Goal: Task Accomplishment & Management: Use online tool/utility

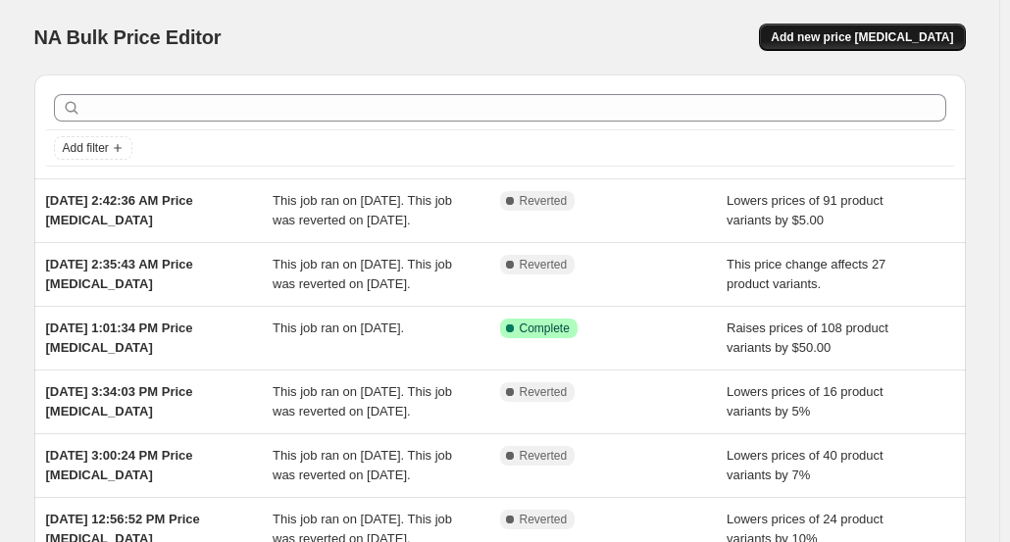
click at [844, 28] on button "Add new price [MEDICAL_DATA]" at bounding box center [862, 37] width 206 height 27
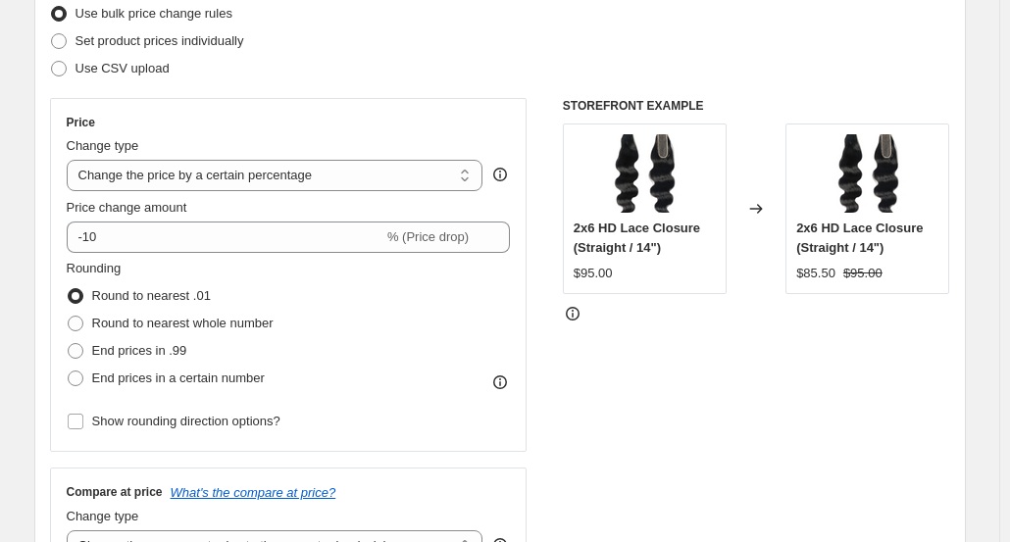
scroll to position [264, 0]
click at [256, 162] on select "Change the price to a certain amount Change the price by a certain amount Chang…" at bounding box center [275, 174] width 417 height 31
select select "to"
click at [71, 159] on select "Change the price to a certain amount Change the price by a certain amount Chang…" at bounding box center [275, 174] width 417 height 31
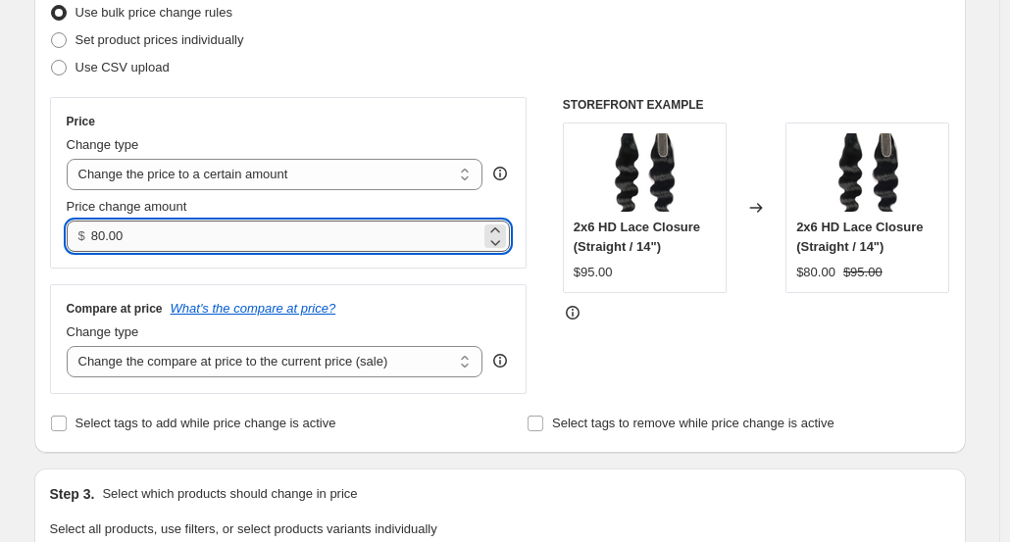
click at [131, 236] on input "80.00" at bounding box center [285, 236] width 389 height 31
type input "8"
type input "1"
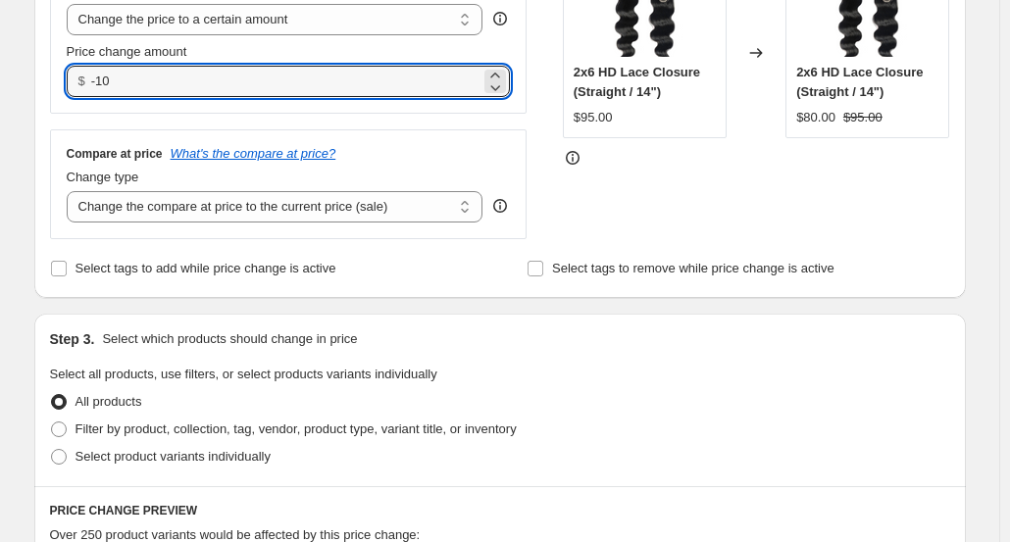
scroll to position [424, 0]
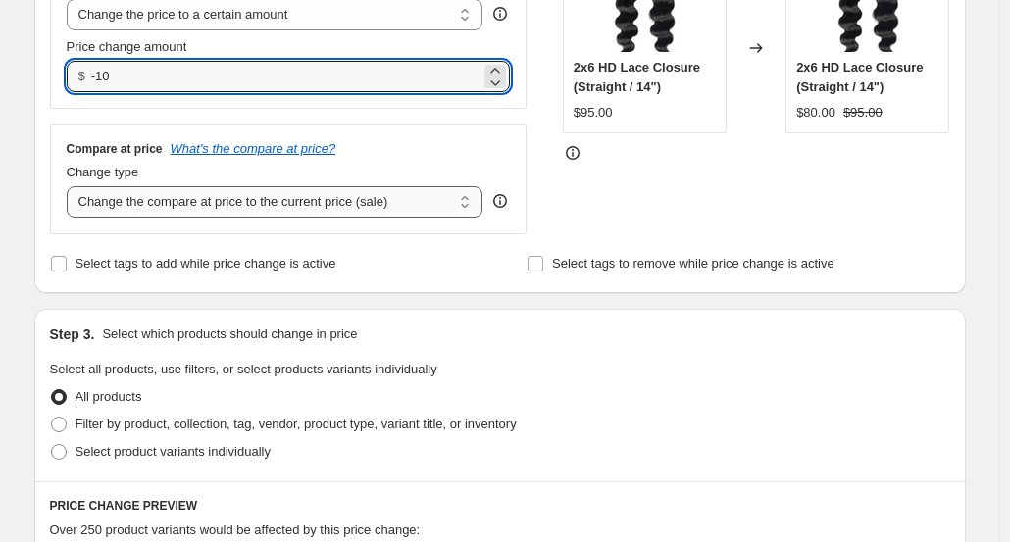
type input "0.00"
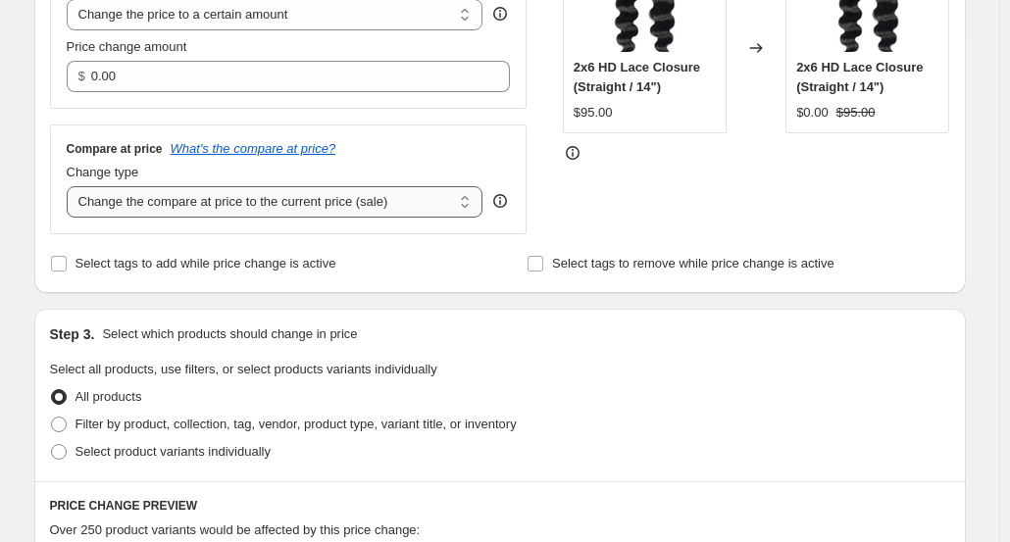
click at [251, 197] on select "Change the compare at price to the current price (sale) Change the compare at p…" at bounding box center [275, 201] width 417 height 31
click at [71, 186] on select "Change the compare at price to the current price (sale) Change the compare at p…" at bounding box center [275, 201] width 417 height 31
click at [324, 214] on select "Change the compare at price to the current price (sale) Change the compare at p…" at bounding box center [275, 201] width 417 height 31
select select "remove"
click at [71, 186] on select "Change the compare at price to the current price (sale) Change the compare at p…" at bounding box center [275, 201] width 417 height 31
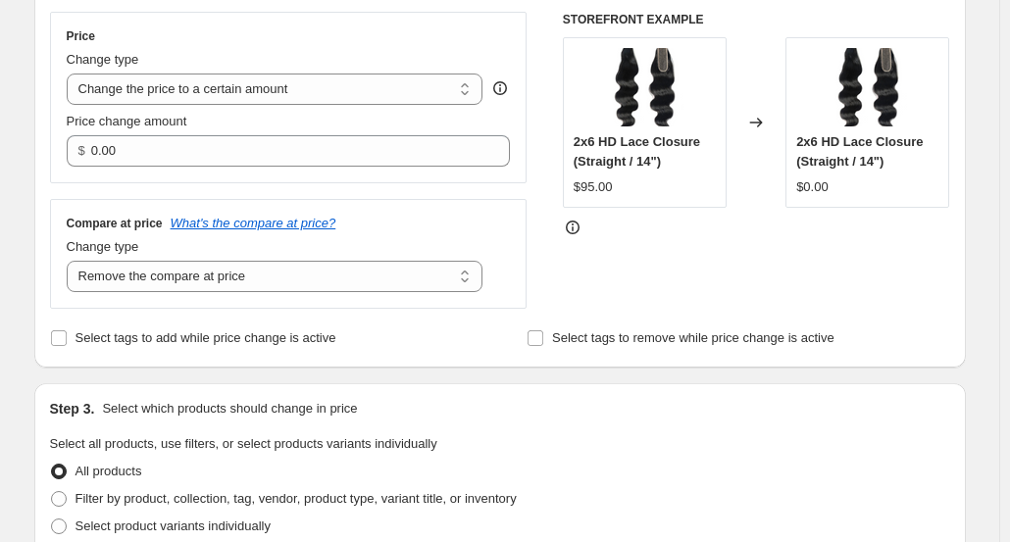
scroll to position [337, 0]
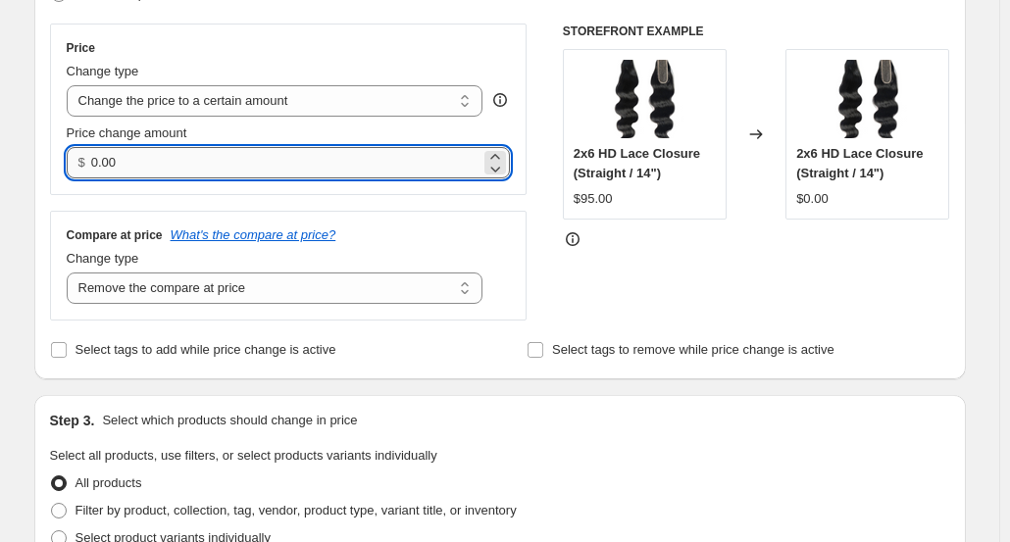
click at [213, 177] on input "0.00" at bounding box center [285, 162] width 389 height 31
type input "0"
type input "0.00"
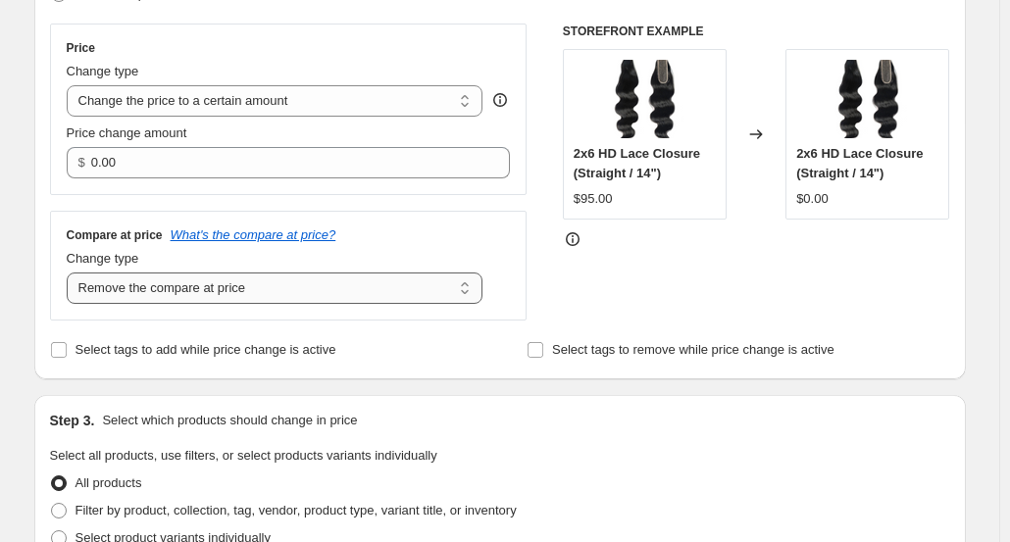
click at [381, 282] on select "Change the compare at price to the current price (sale) Change the compare at p…" at bounding box center [275, 288] width 417 height 31
select select "no_change"
click at [71, 273] on select "Change the compare at price to the current price (sale) Change the compare at p…" at bounding box center [275, 288] width 417 height 31
click at [355, 97] on select "Change the price to a certain amount Change the price by a certain amount Chang…" at bounding box center [275, 100] width 417 height 31
select select "by"
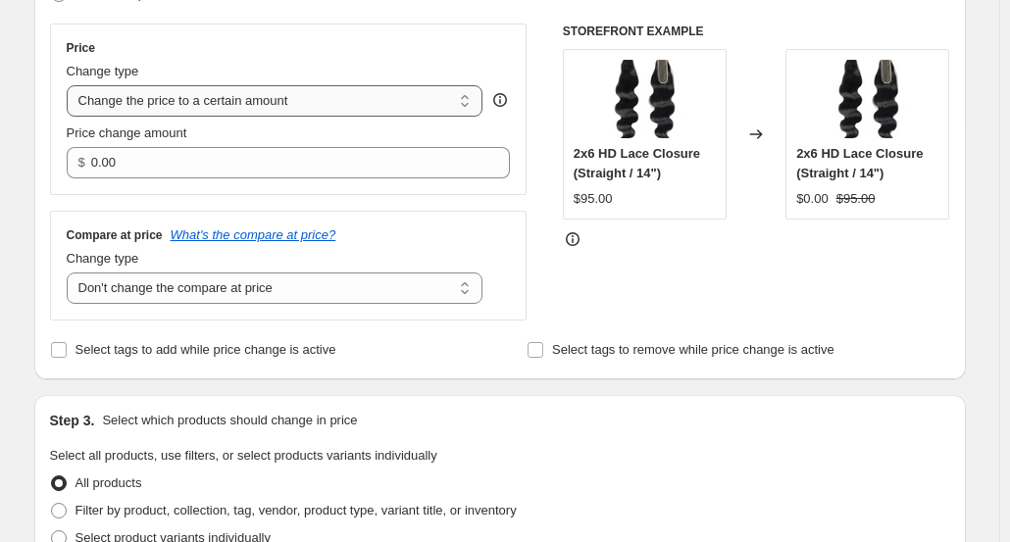
click at [71, 85] on select "Change the price to a certain amount Change the price by a certain amount Chang…" at bounding box center [275, 100] width 417 height 31
type input "-10.00"
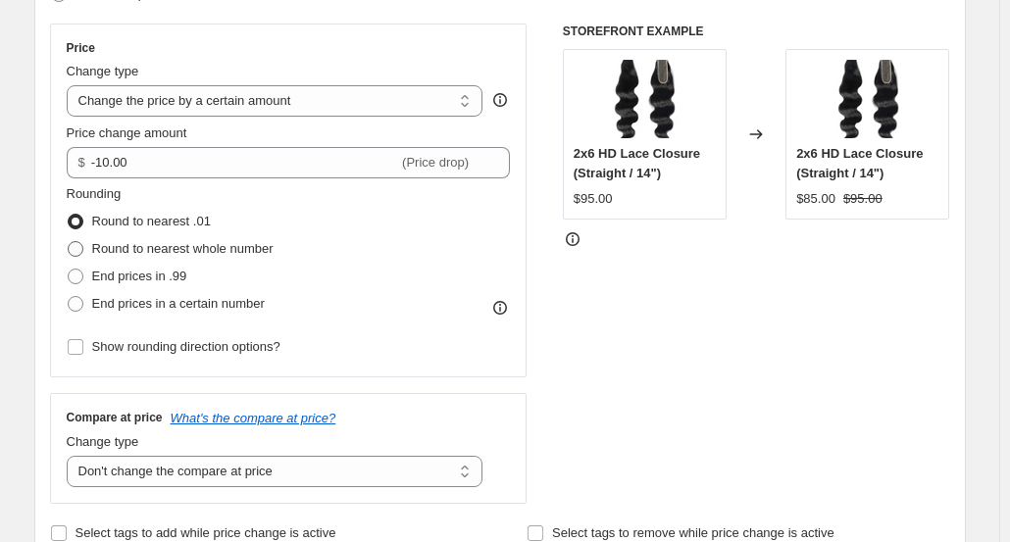
click at [166, 256] on span "Round to nearest whole number" at bounding box center [182, 248] width 181 height 15
click at [69, 242] on input "Round to nearest whole number" at bounding box center [68, 241] width 1 height 1
radio input "true"
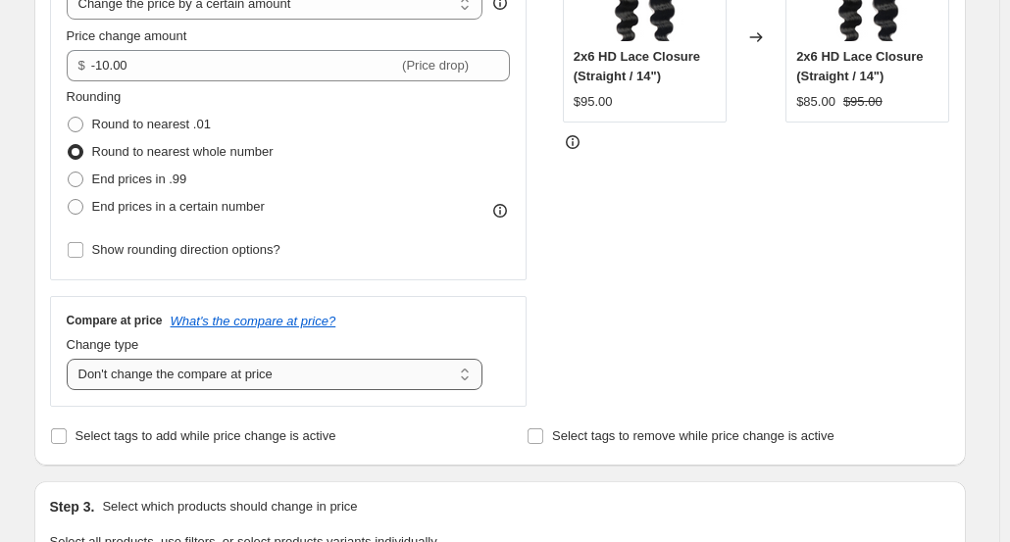
click at [178, 359] on select "Change the compare at price to the current price (sale) Change the compare at p…" at bounding box center [275, 374] width 417 height 31
select select "remove"
click at [71, 359] on select "Change the compare at price to the current price (sale) Change the compare at p…" at bounding box center [275, 374] width 417 height 31
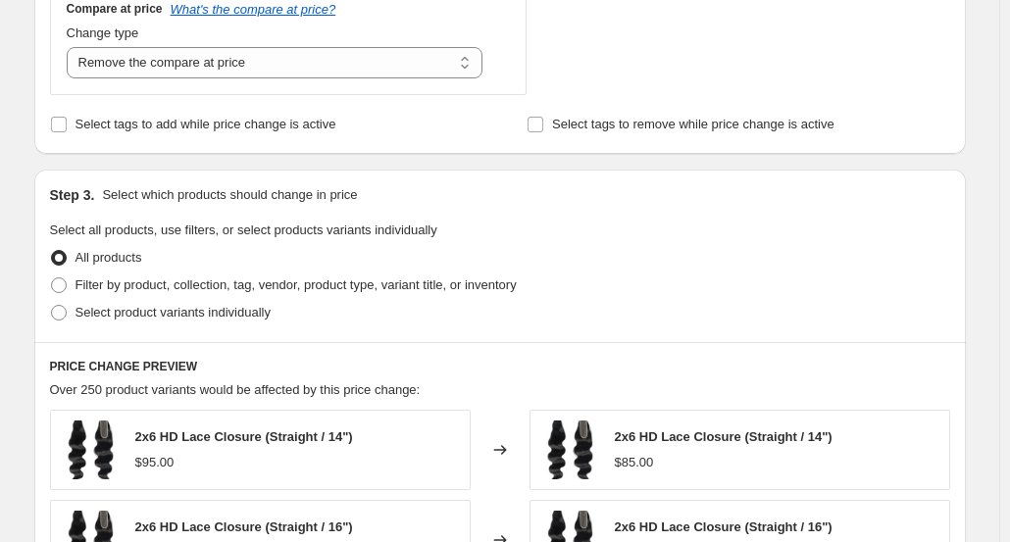
scroll to position [751, 0]
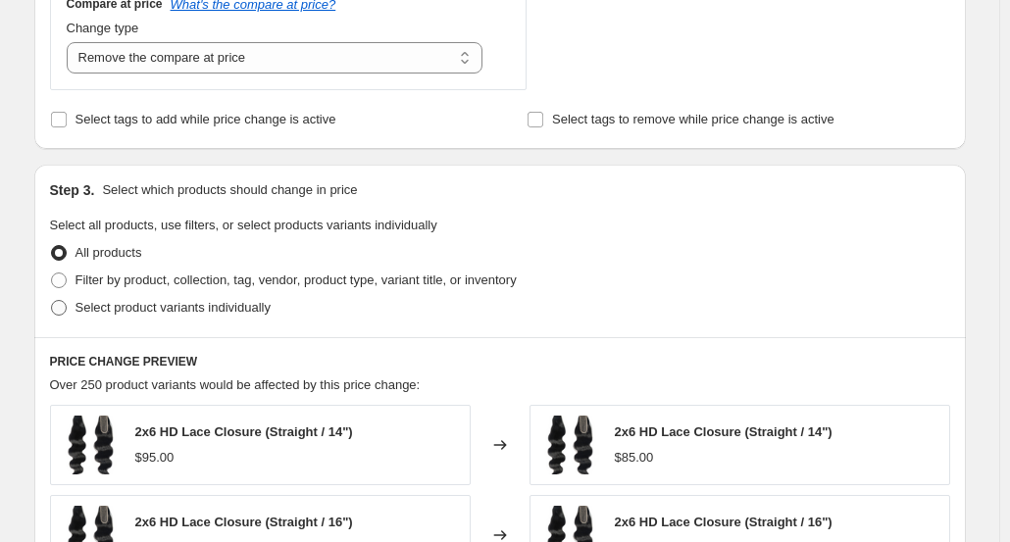
click at [169, 309] on span "Select product variants individually" at bounding box center [173, 307] width 195 height 15
click at [52, 301] on input "Select product variants individually" at bounding box center [51, 300] width 1 height 1
radio input "true"
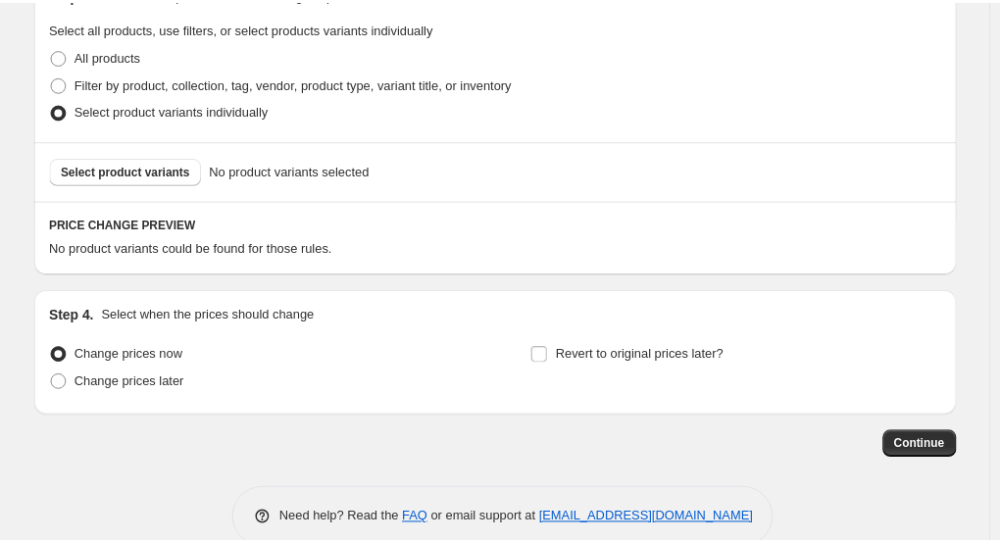
scroll to position [982, 0]
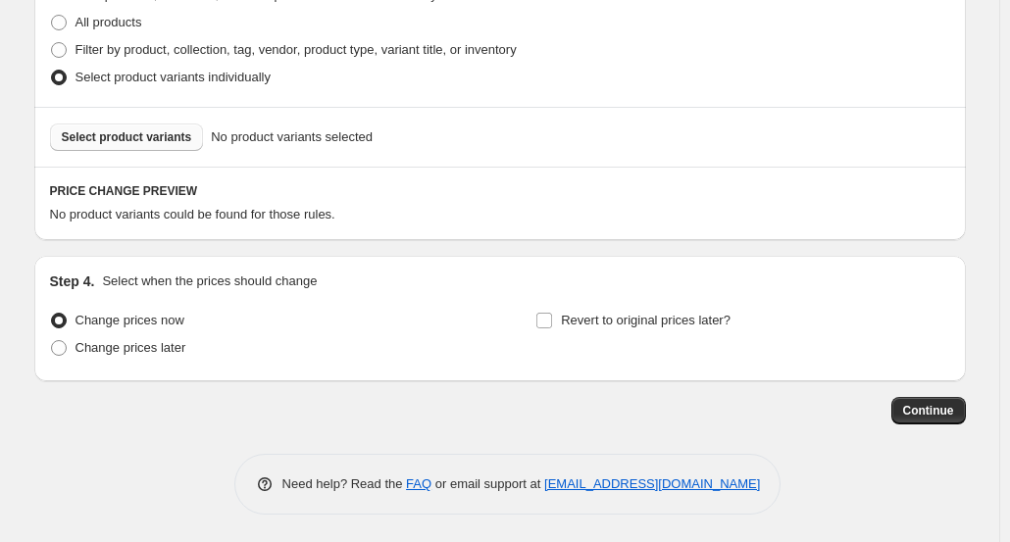
click at [168, 140] on span "Select product variants" at bounding box center [127, 137] width 130 height 16
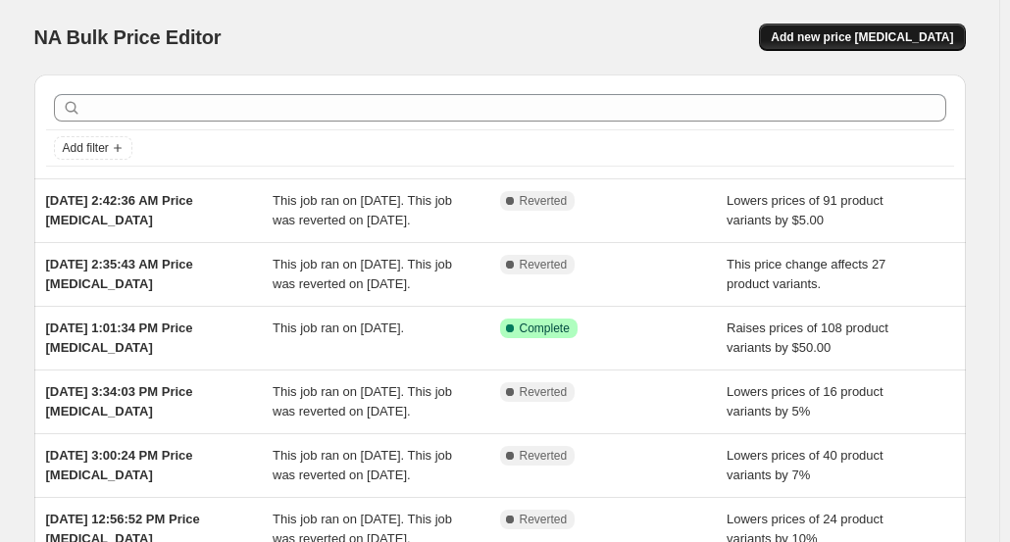
click at [929, 25] on button "Add new price change job" at bounding box center [862, 37] width 206 height 27
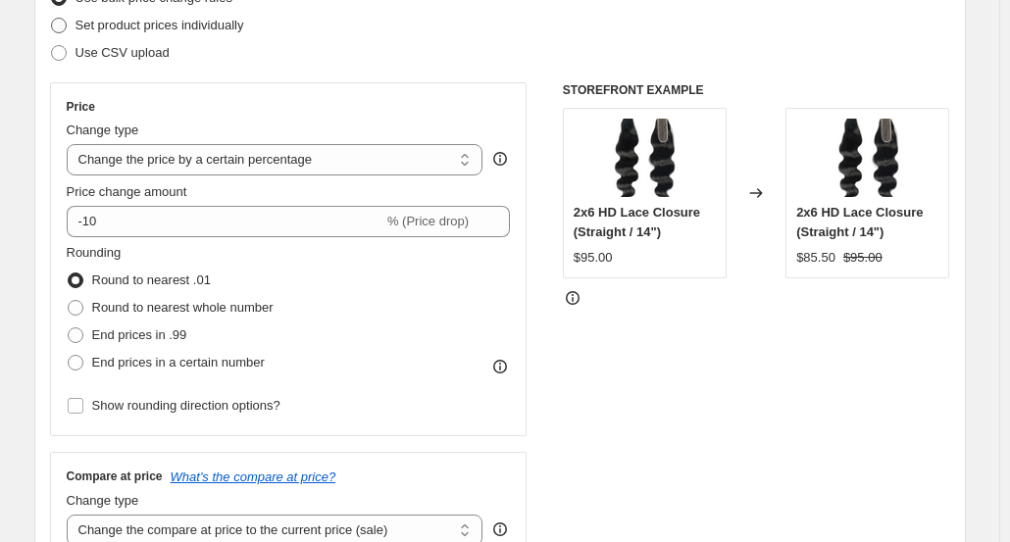
scroll to position [356, 0]
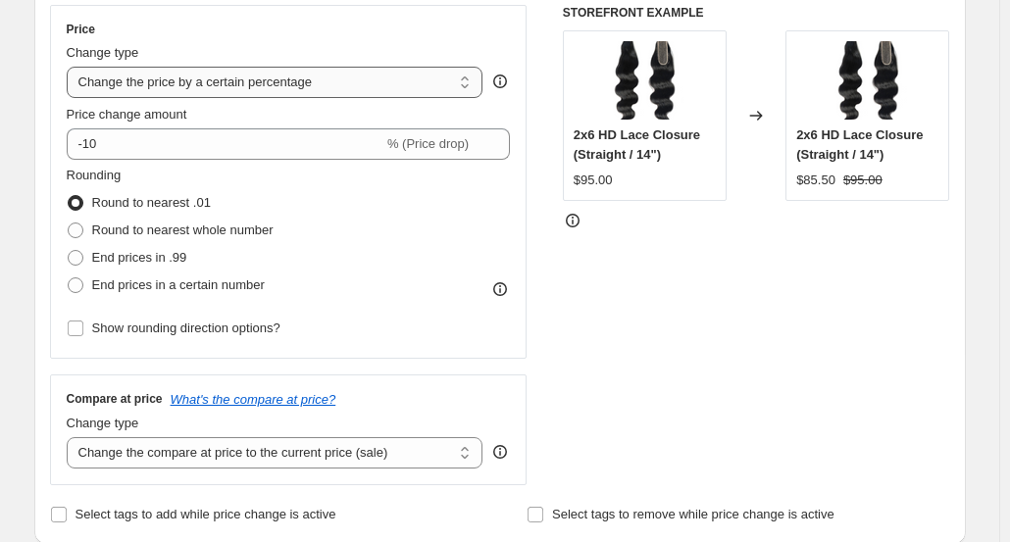
click at [284, 79] on select "Change the price to a certain amount Change the price by a certain amount Chang…" at bounding box center [275, 82] width 417 height 31
select select "by"
click at [71, 67] on select "Change the price to a certain amount Change the price by a certain amount Chang…" at bounding box center [275, 82] width 417 height 31
type input "-10.00"
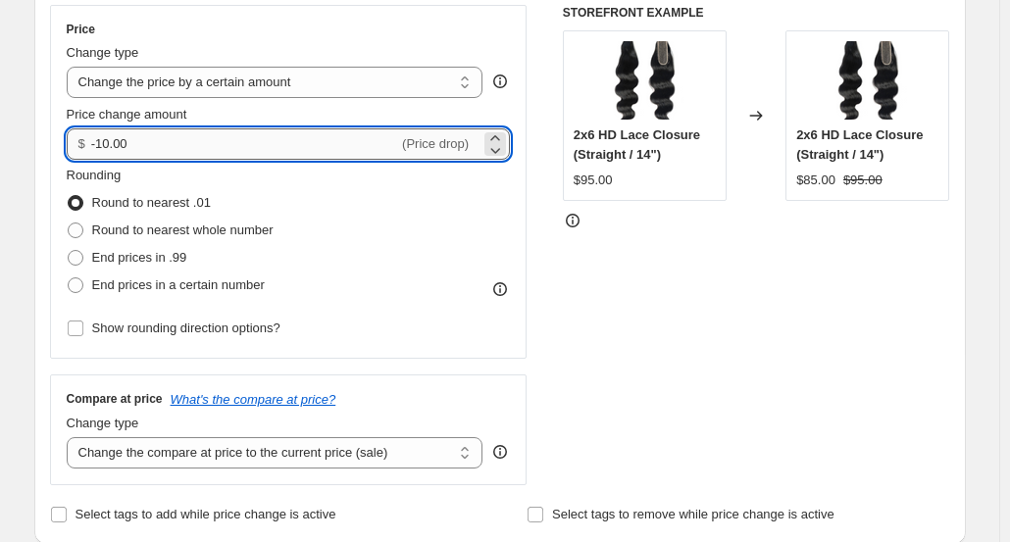
click at [243, 144] on input "-10.00" at bounding box center [244, 143] width 307 height 31
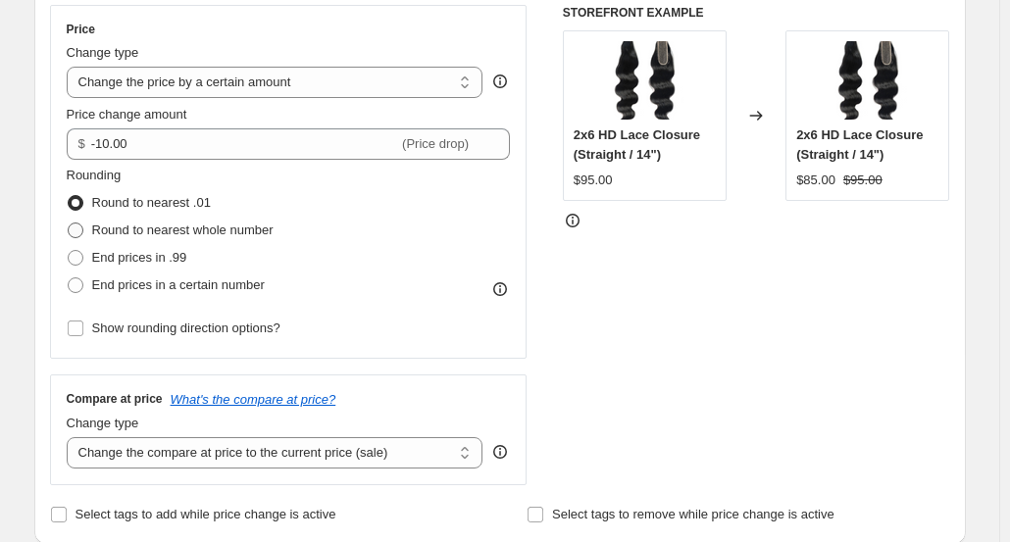
click at [235, 225] on span "Round to nearest whole number" at bounding box center [182, 230] width 181 height 15
click at [69, 224] on input "Round to nearest whole number" at bounding box center [68, 223] width 1 height 1
radio input "true"
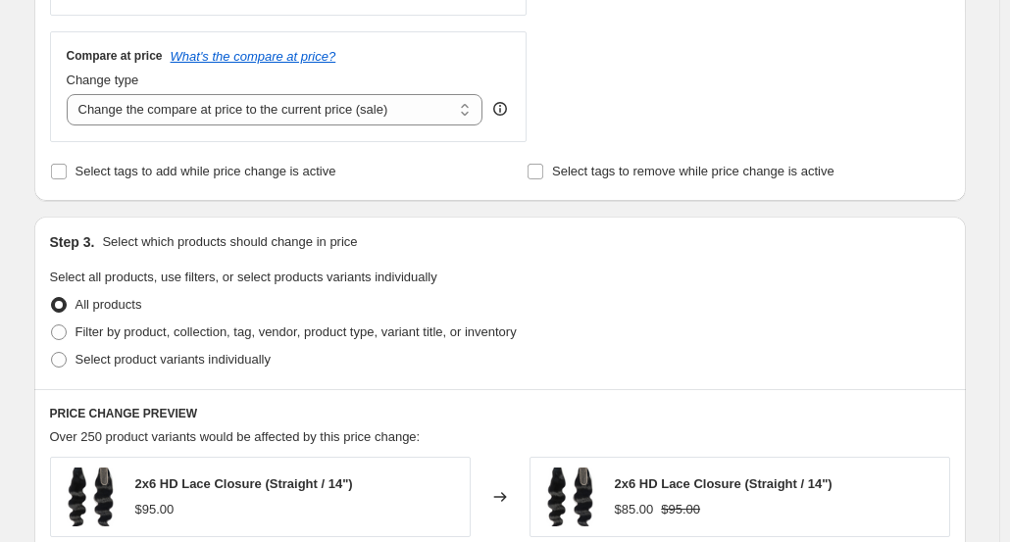
scroll to position [703, 0]
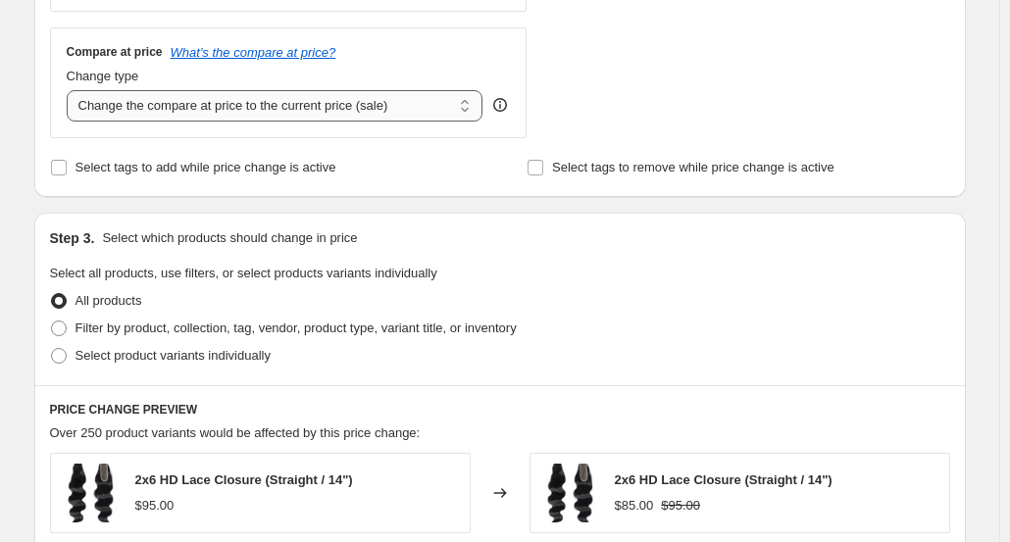
click at [289, 105] on select "Change the compare at price to the current price (sale) Change the compare at p…" at bounding box center [275, 105] width 417 height 31
select select "remove"
click at [71, 90] on select "Change the compare at price to the current price (sale) Change the compare at p…" at bounding box center [275, 105] width 417 height 31
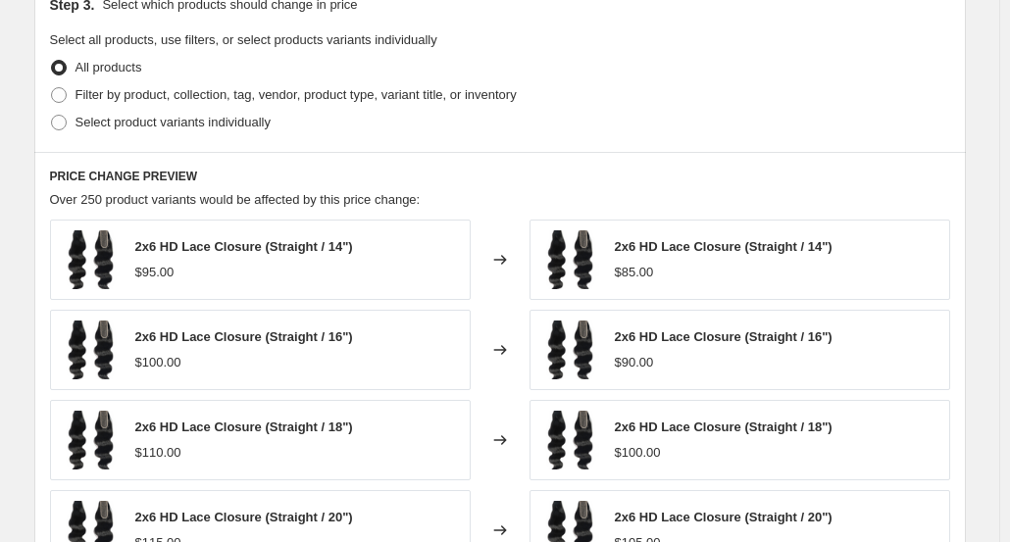
scroll to position [869, 0]
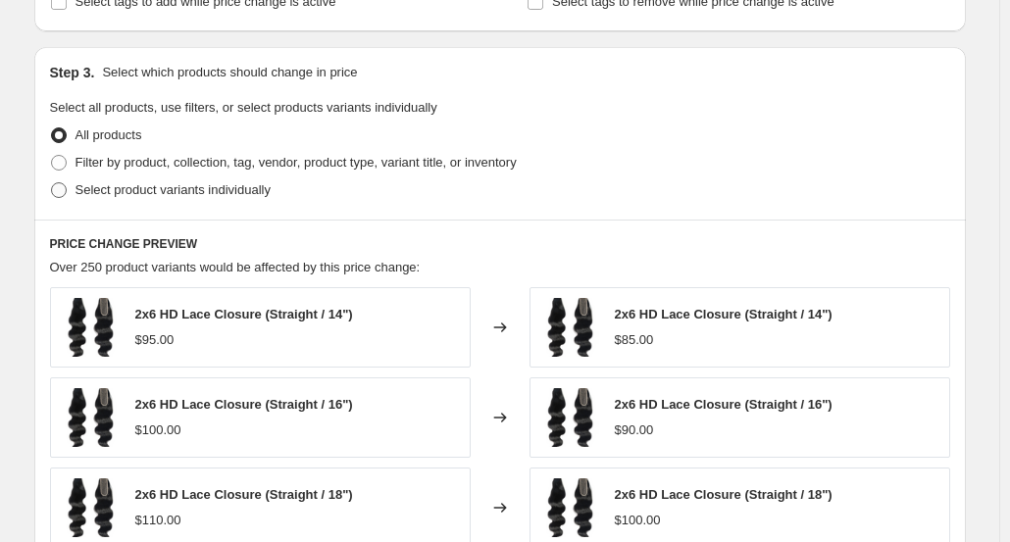
click at [205, 177] on label "Select product variants individually" at bounding box center [160, 190] width 221 height 27
click at [52, 182] on input "Select product variants individually" at bounding box center [51, 182] width 1 height 1
radio input "true"
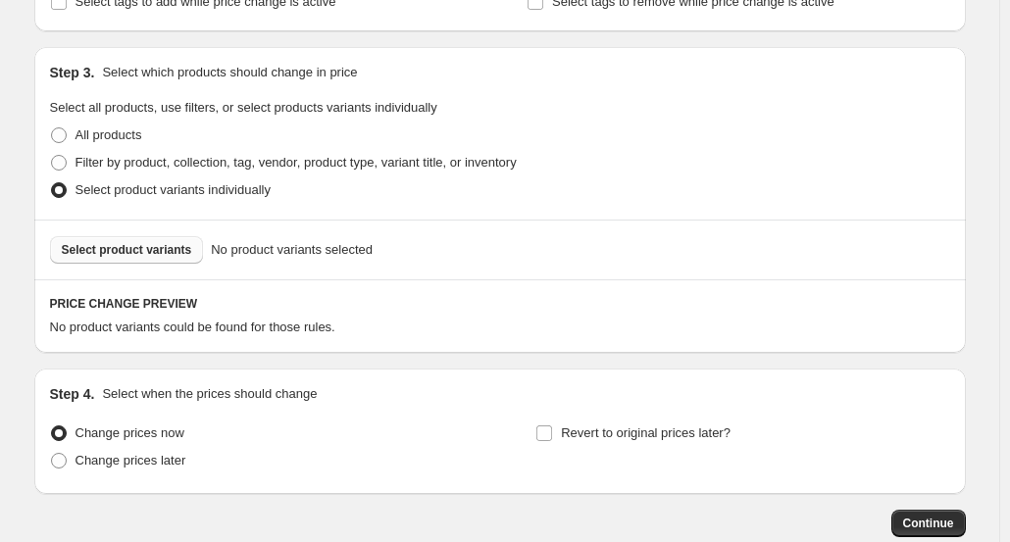
click at [139, 246] on span "Select product variants" at bounding box center [127, 250] width 130 height 16
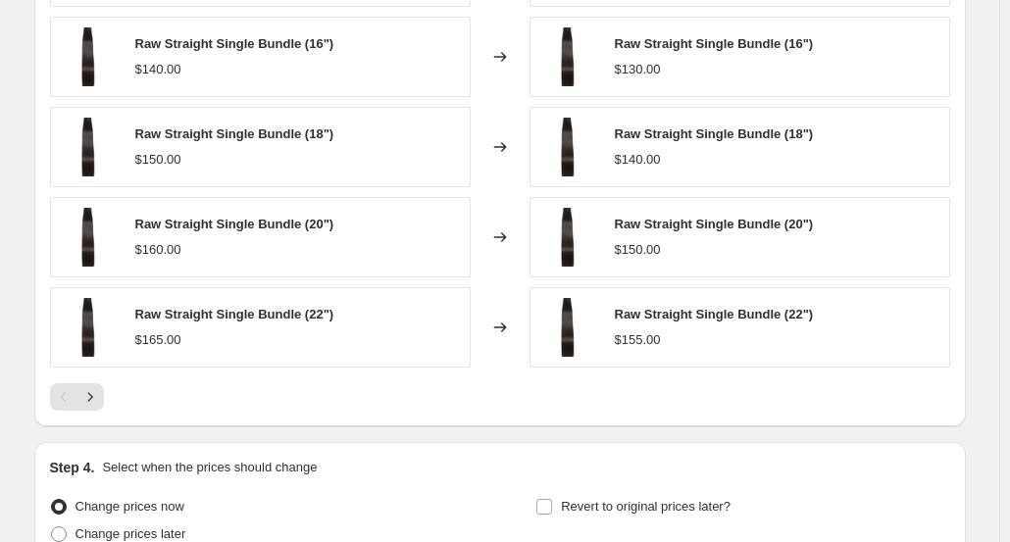
scroll to position [1473, 0]
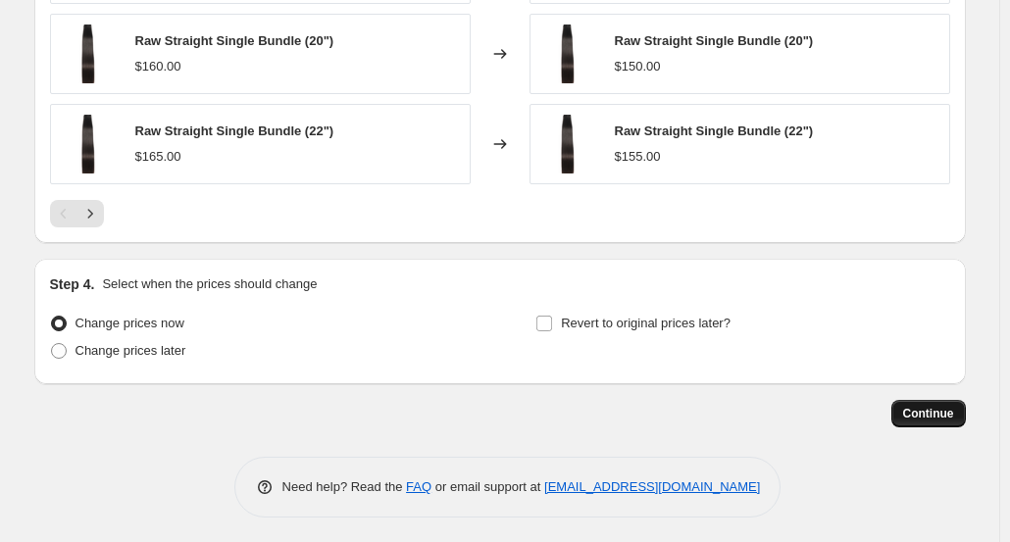
click at [930, 412] on span "Continue" at bounding box center [928, 414] width 51 height 16
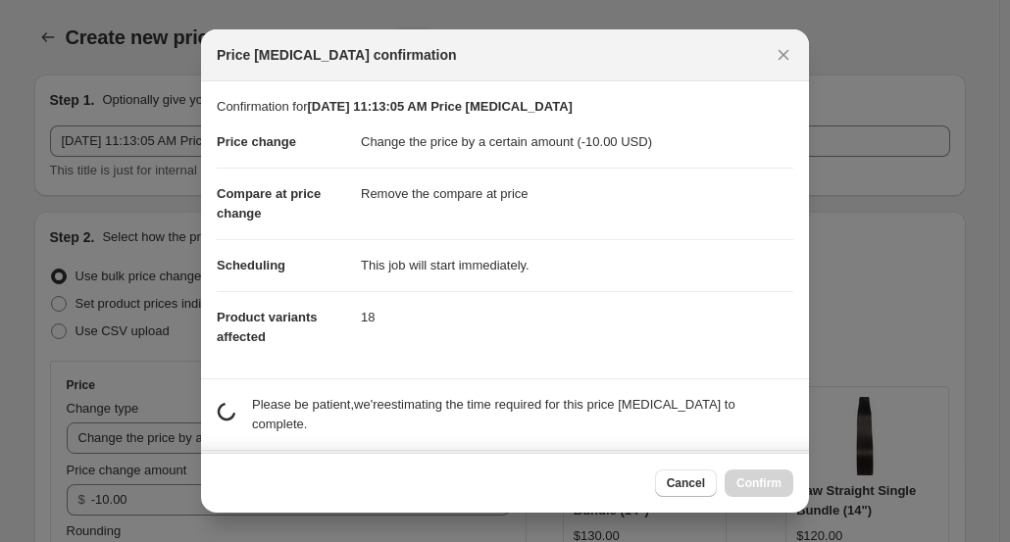
scroll to position [0, 0]
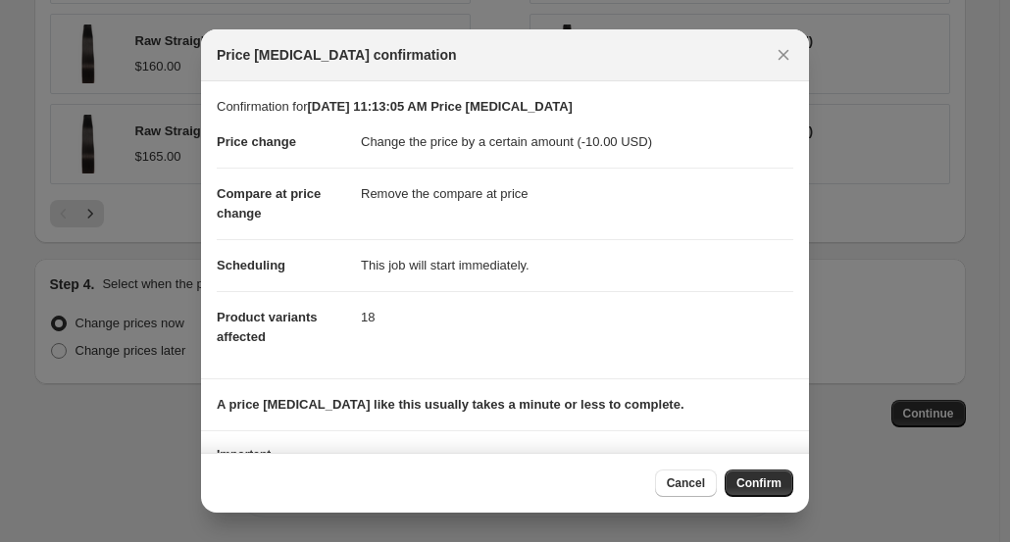
click at [764, 509] on div "Cancel Confirm" at bounding box center [505, 483] width 608 height 60
click at [793, 489] on button "Confirm" at bounding box center [759, 483] width 69 height 27
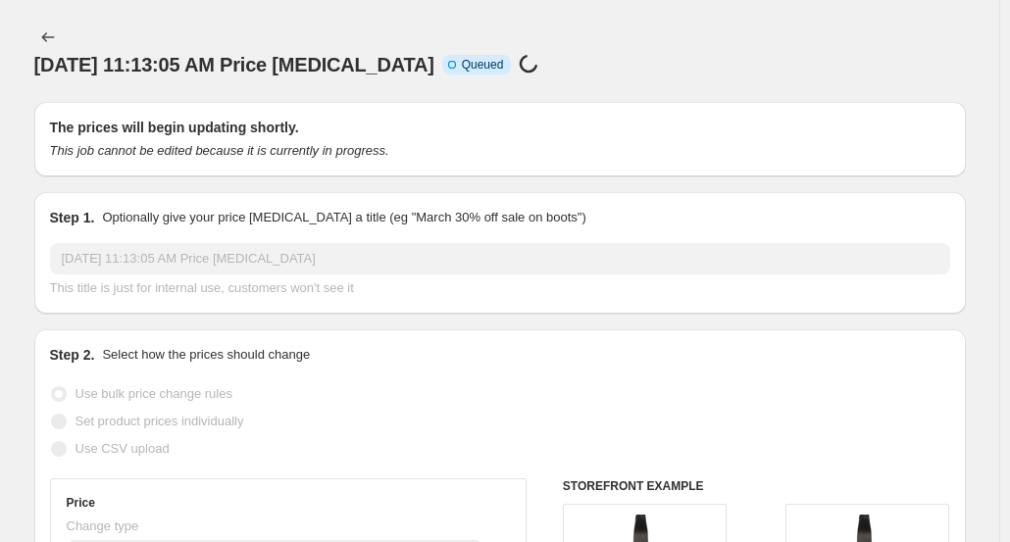
select select "by"
select select "remove"
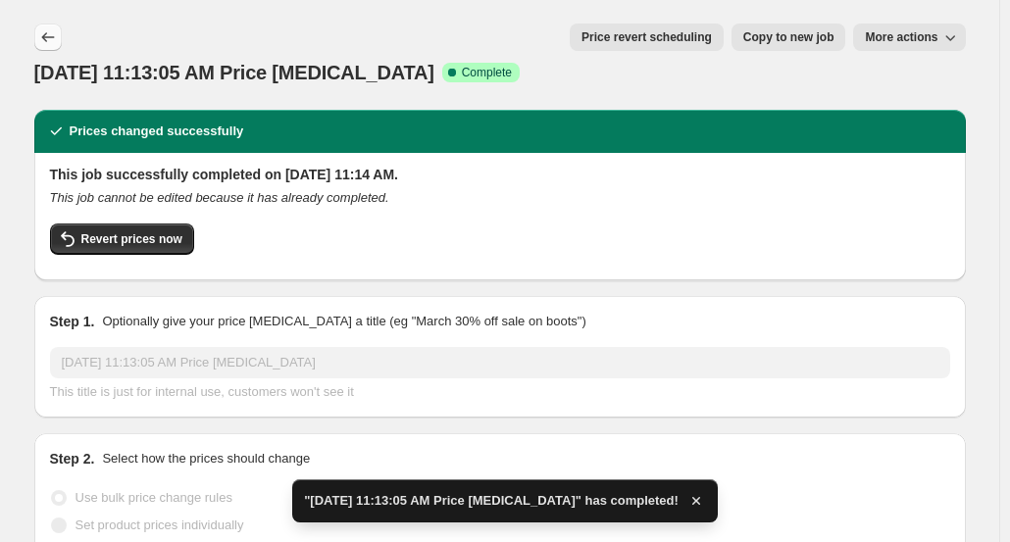
click at [49, 36] on icon "Price change jobs" at bounding box center [47, 37] width 13 height 10
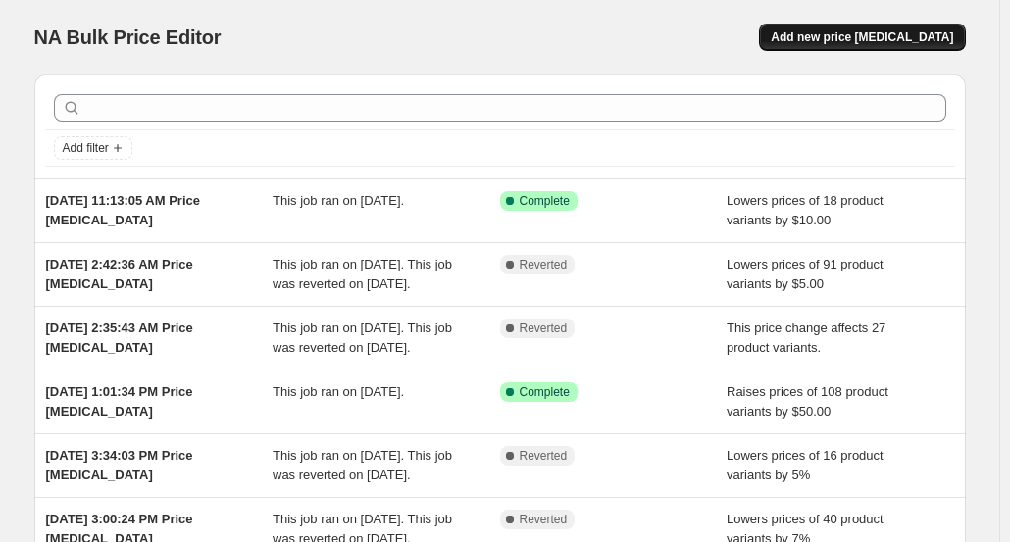
click at [868, 31] on span "Add new price [MEDICAL_DATA]" at bounding box center [862, 37] width 182 height 16
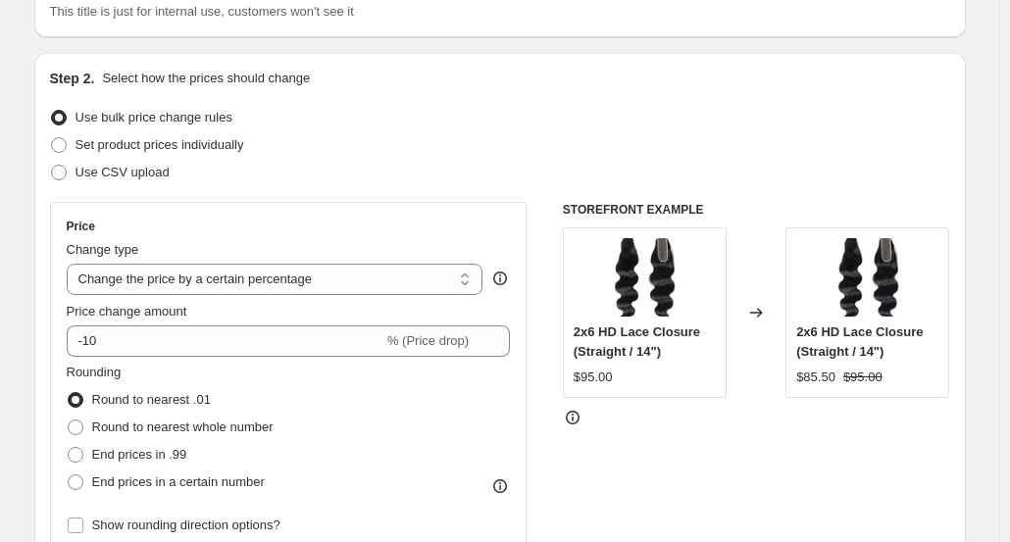
scroll to position [177, 0]
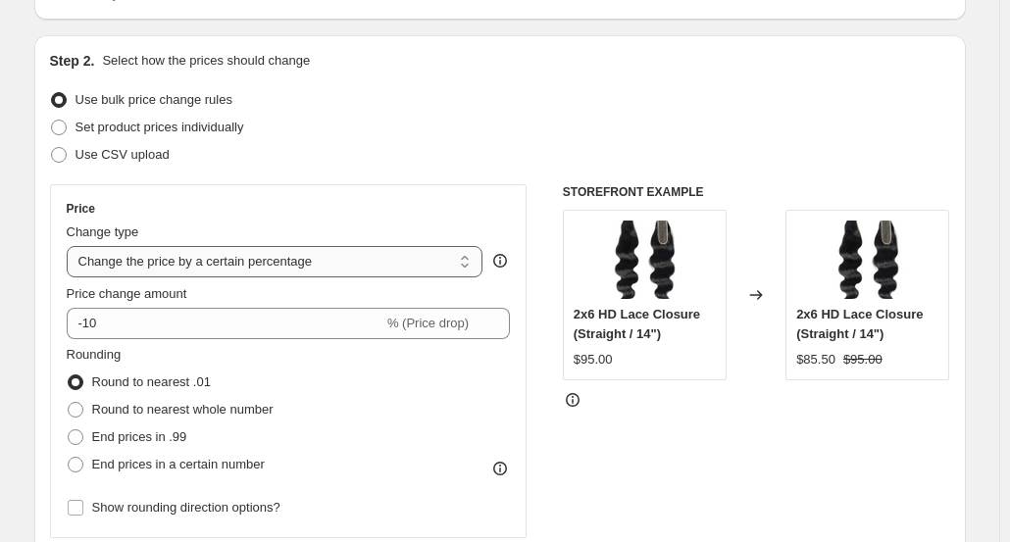
click at [188, 262] on select "Change the price to a certain amount Change the price by a certain amount Chang…" at bounding box center [275, 261] width 417 height 31
select select "by"
click at [71, 246] on select "Change the price to a certain amount Change the price by a certain amount Chang…" at bounding box center [275, 261] width 417 height 31
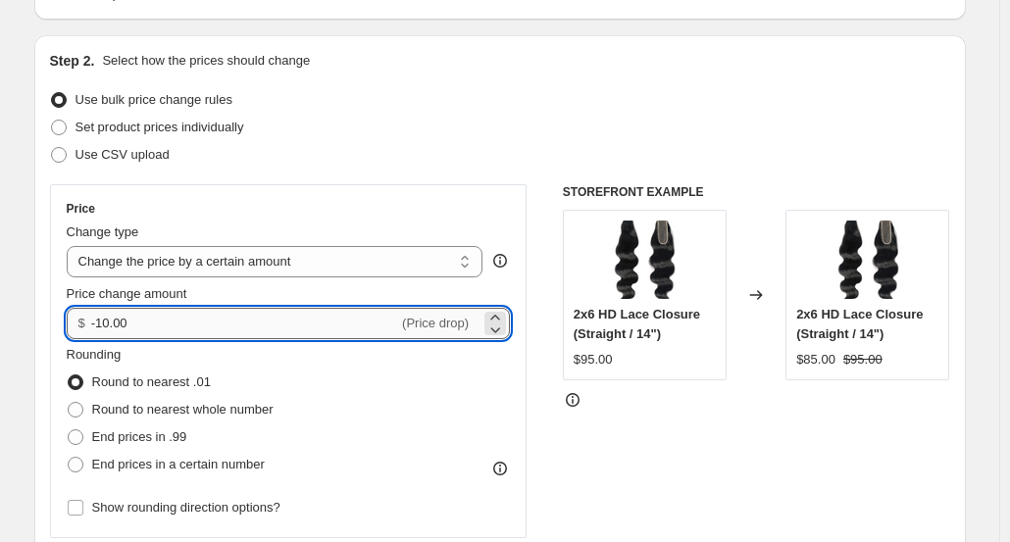
click at [180, 330] on input "-10.00" at bounding box center [244, 323] width 307 height 31
type input "-1"
type input "-5"
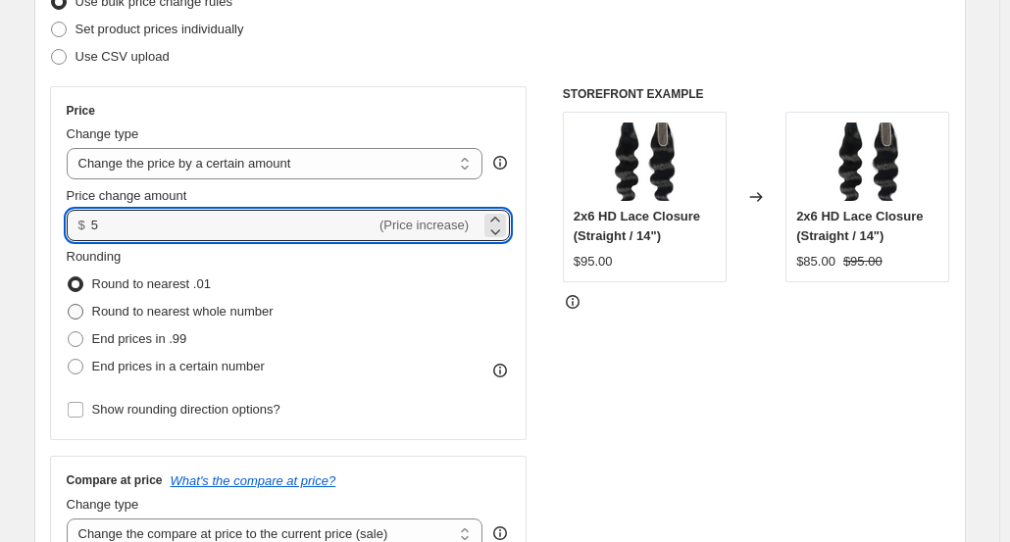
scroll to position [276, 0]
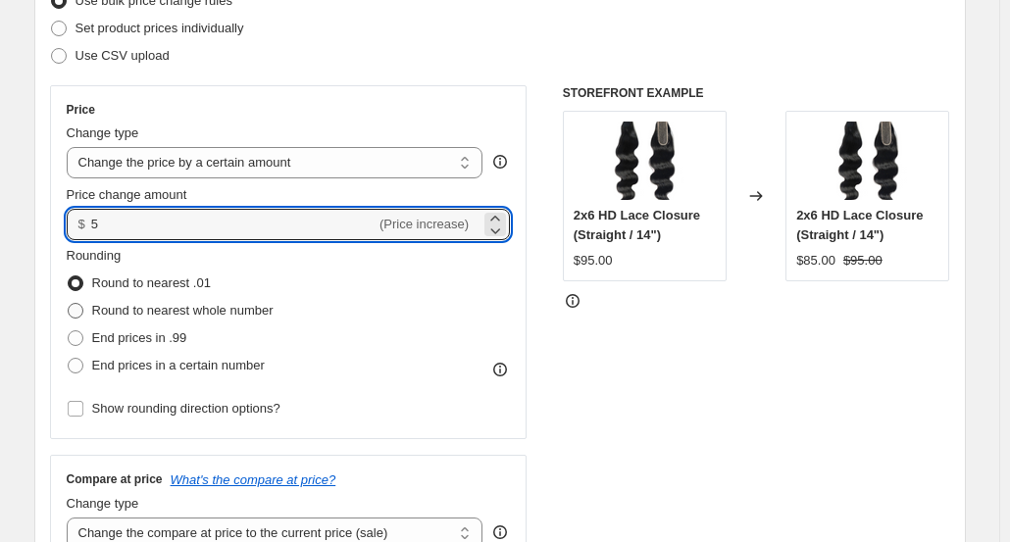
type input "5.00"
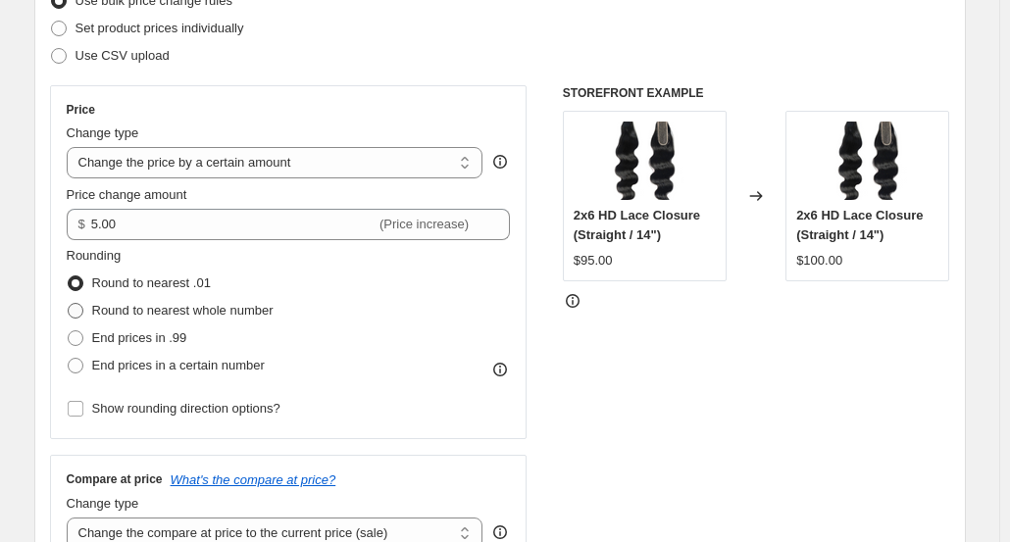
click at [83, 313] on span at bounding box center [76, 311] width 16 height 16
click at [69, 304] on input "Round to nearest whole number" at bounding box center [68, 303] width 1 height 1
radio input "true"
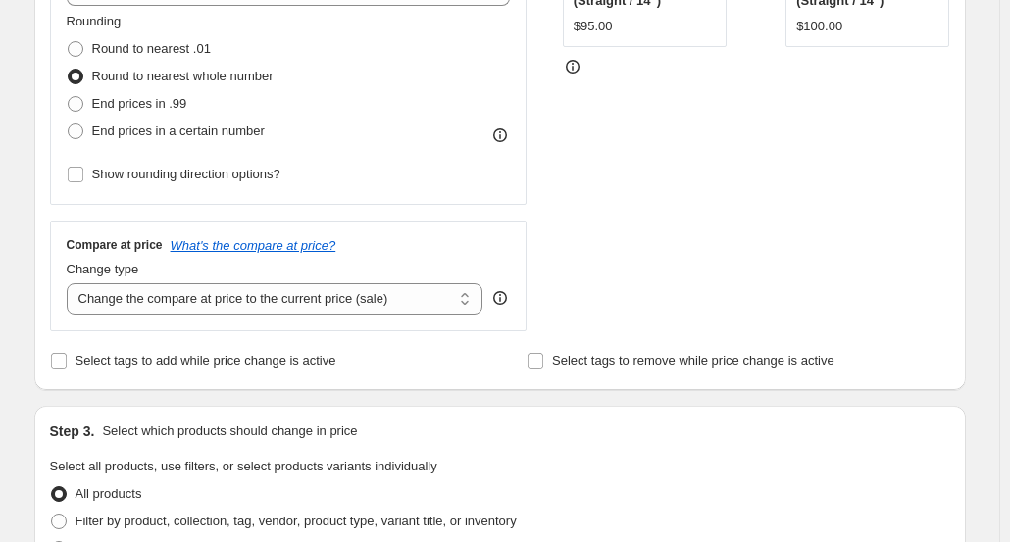
scroll to position [511, 0]
click at [141, 288] on select "Change the compare at price to the current price (sale) Change the compare at p…" at bounding box center [275, 297] width 417 height 31
click at [71, 282] on select "Change the compare at price to the current price (sale) Change the compare at p…" at bounding box center [275, 297] width 417 height 31
click at [234, 307] on select "Change the compare at price to the current price (sale) Change the compare at p…" at bounding box center [275, 297] width 417 height 31
select select "remove"
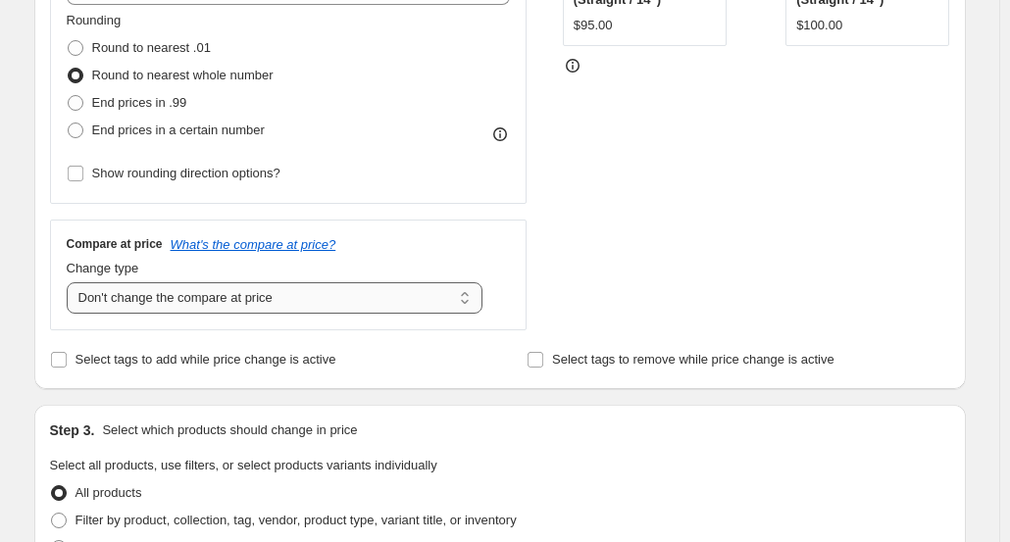
click at [71, 282] on select "Change the compare at price to the current price (sale) Change the compare at p…" at bounding box center [275, 297] width 417 height 31
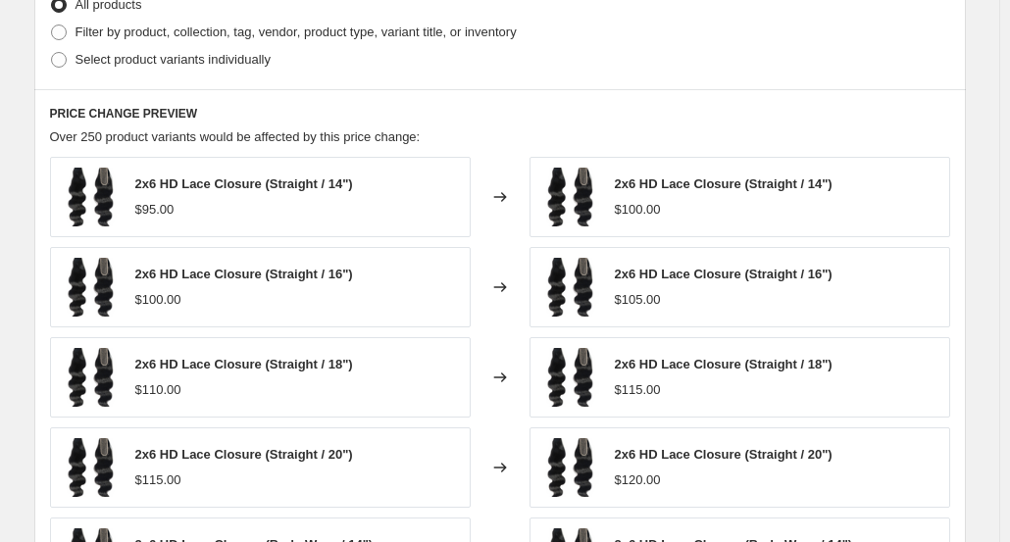
scroll to position [992, 0]
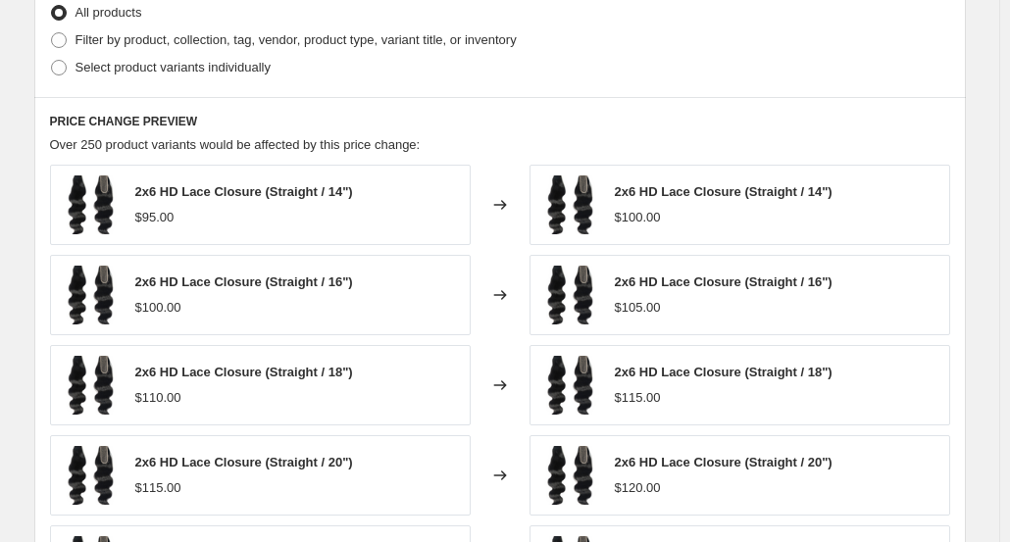
click at [195, 71] on span "Select product variants individually" at bounding box center [173, 67] width 195 height 15
click at [52, 61] on input "Select product variants individually" at bounding box center [51, 60] width 1 height 1
radio input "true"
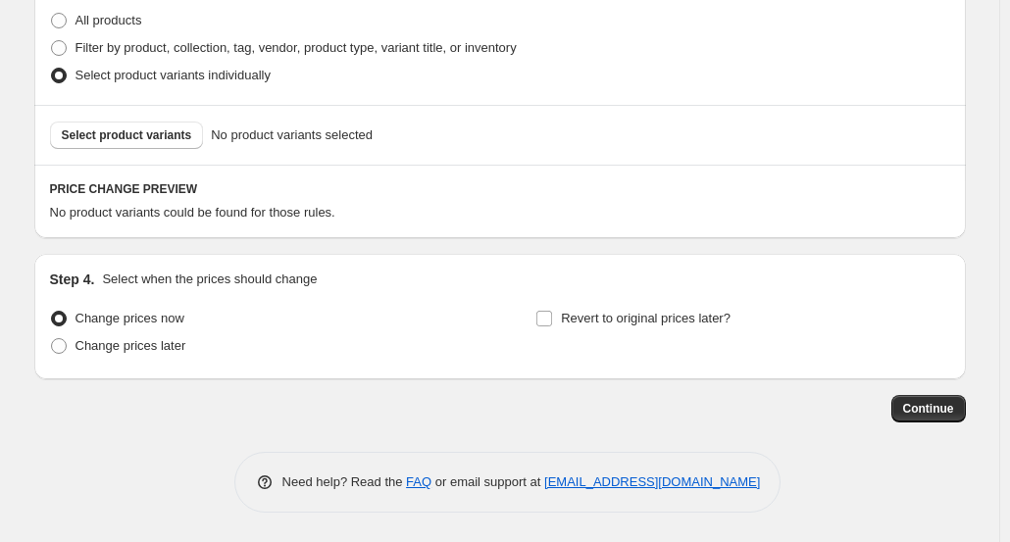
scroll to position [982, 0]
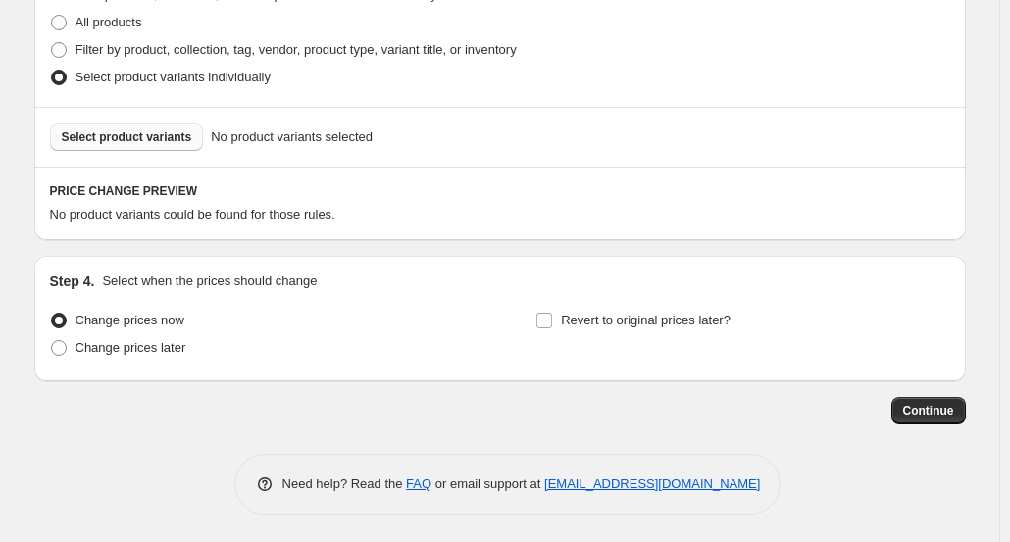
click at [188, 124] on button "Select product variants" at bounding box center [127, 137] width 154 height 27
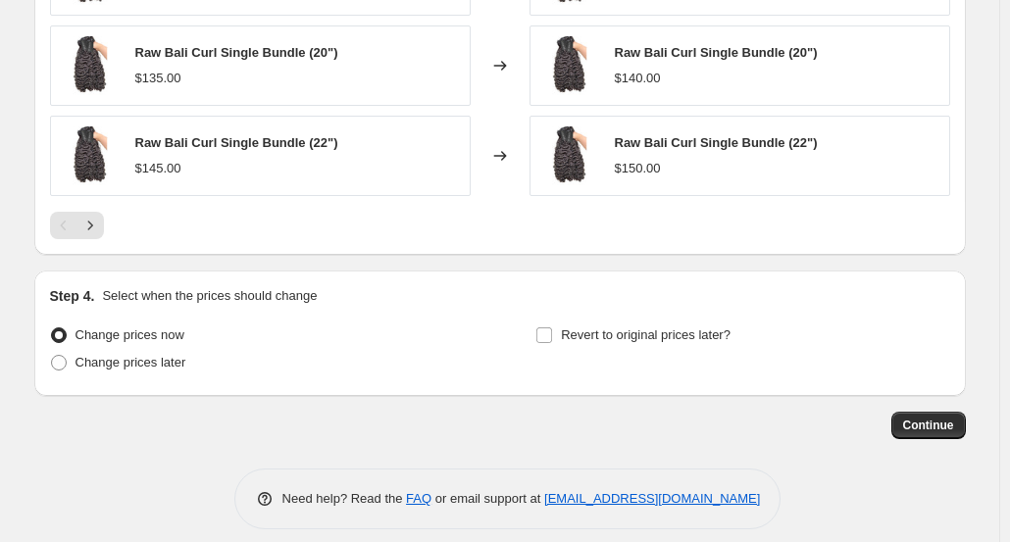
scroll to position [1473, 0]
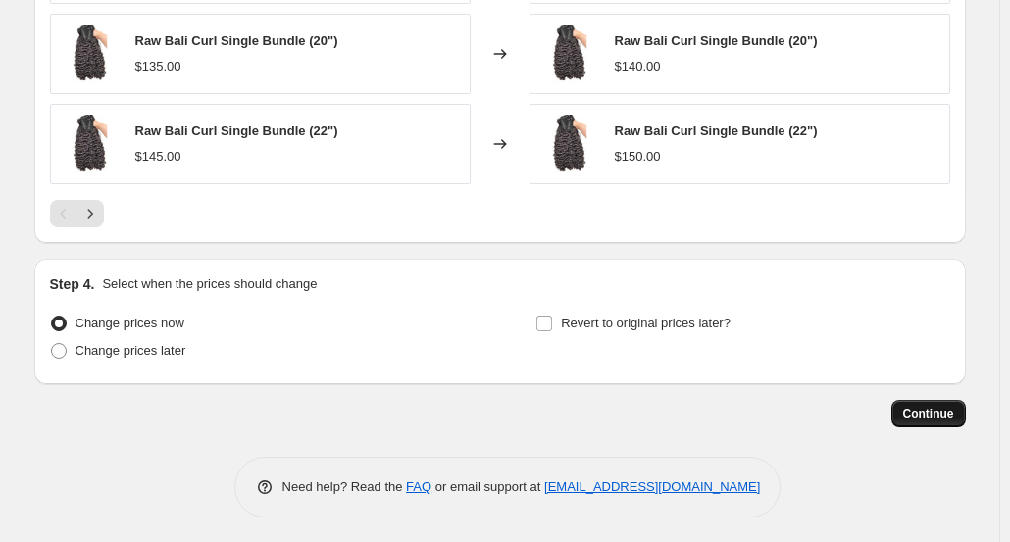
click at [946, 407] on span "Continue" at bounding box center [928, 414] width 51 height 16
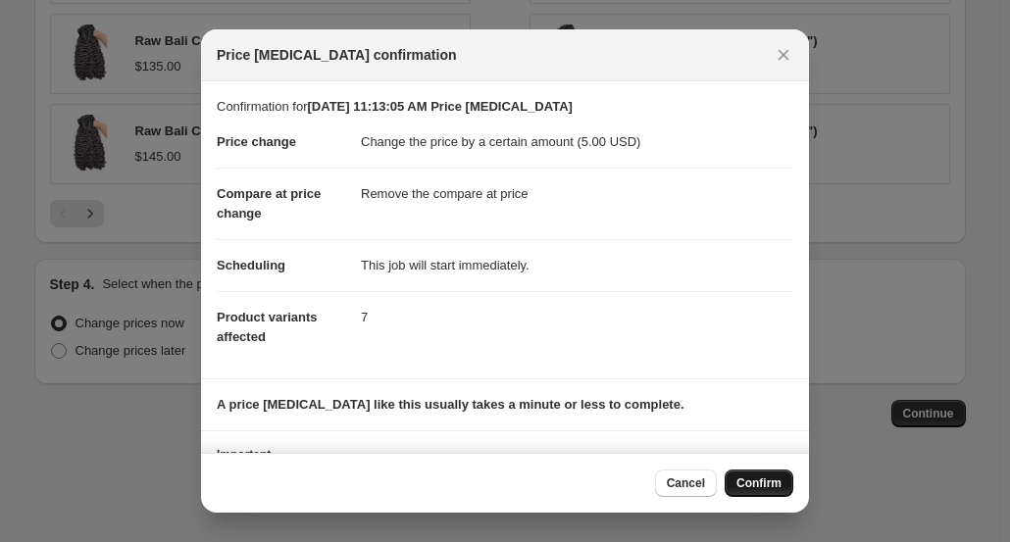
click at [766, 489] on span "Confirm" at bounding box center [759, 484] width 45 height 16
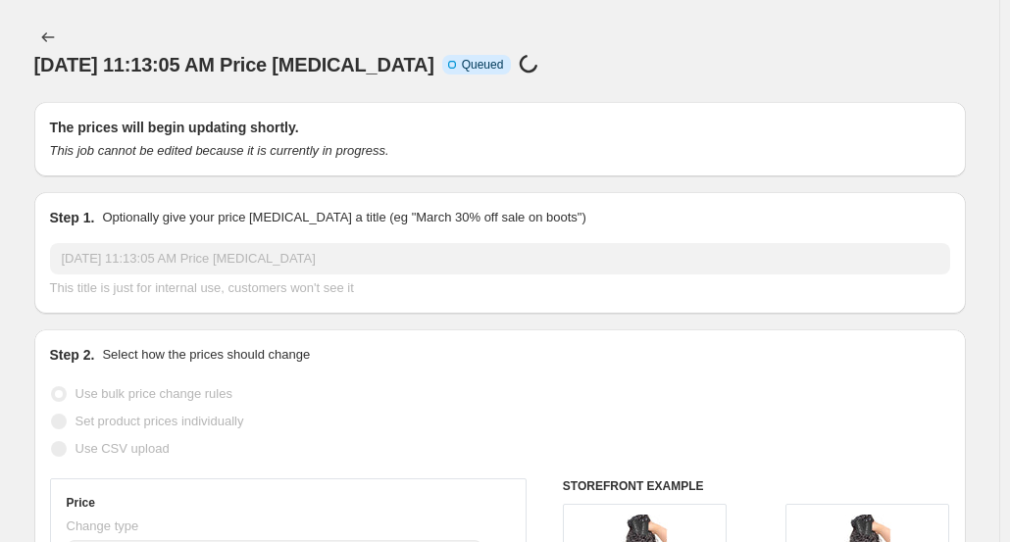
select select "by"
select select "remove"
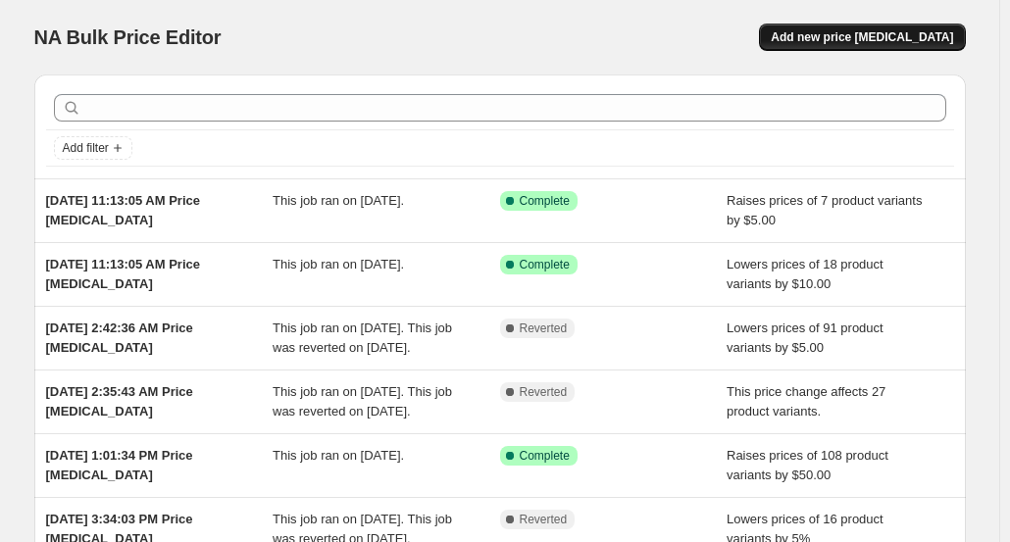
click at [943, 42] on span "Add new price [MEDICAL_DATA]" at bounding box center [862, 37] width 182 height 16
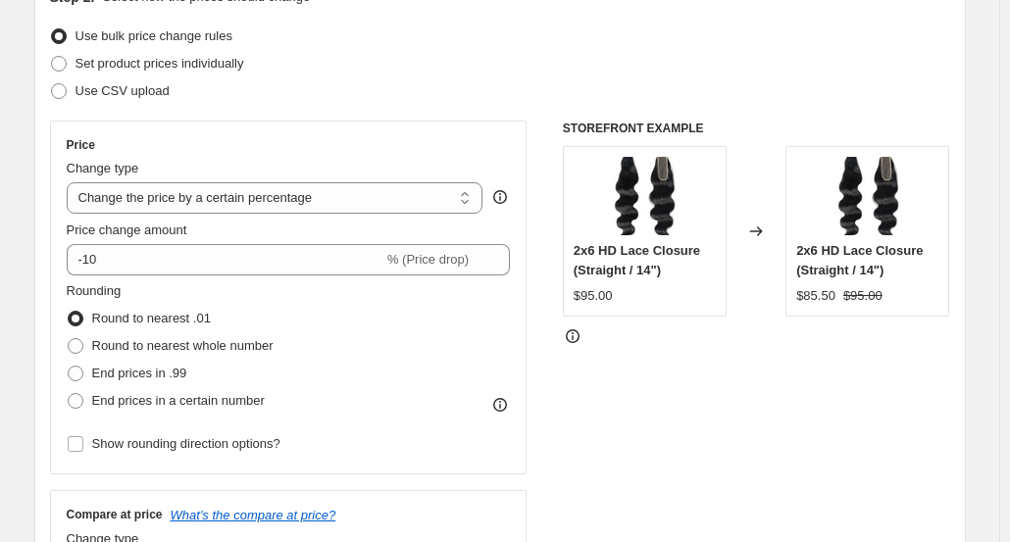
scroll to position [247, 0]
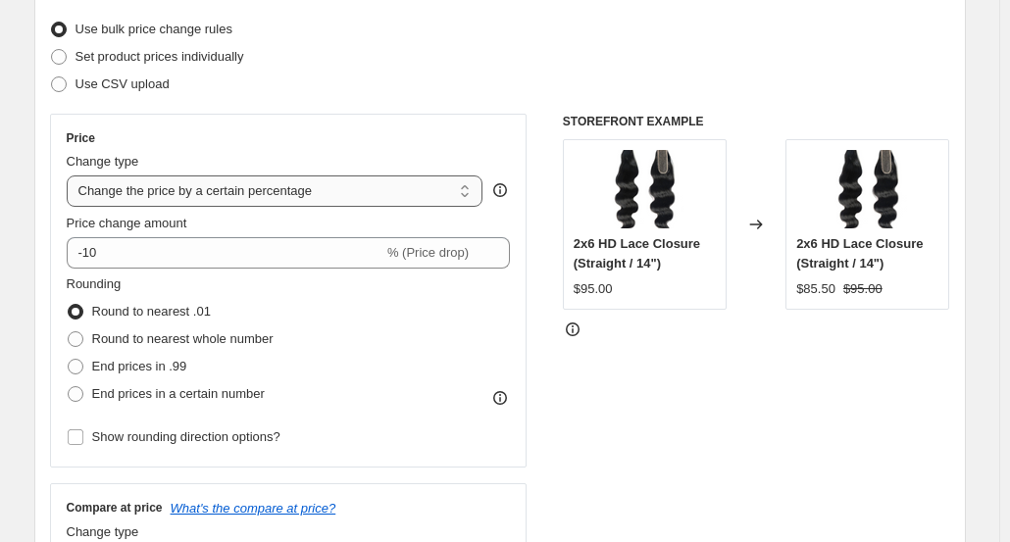
click at [163, 185] on select "Change the price to a certain amount Change the price by a certain amount Chang…" at bounding box center [275, 191] width 417 height 31
select select "by"
click at [71, 176] on select "Change the price to a certain amount Change the price by a certain amount Chang…" at bounding box center [275, 191] width 417 height 31
type input "-10.00"
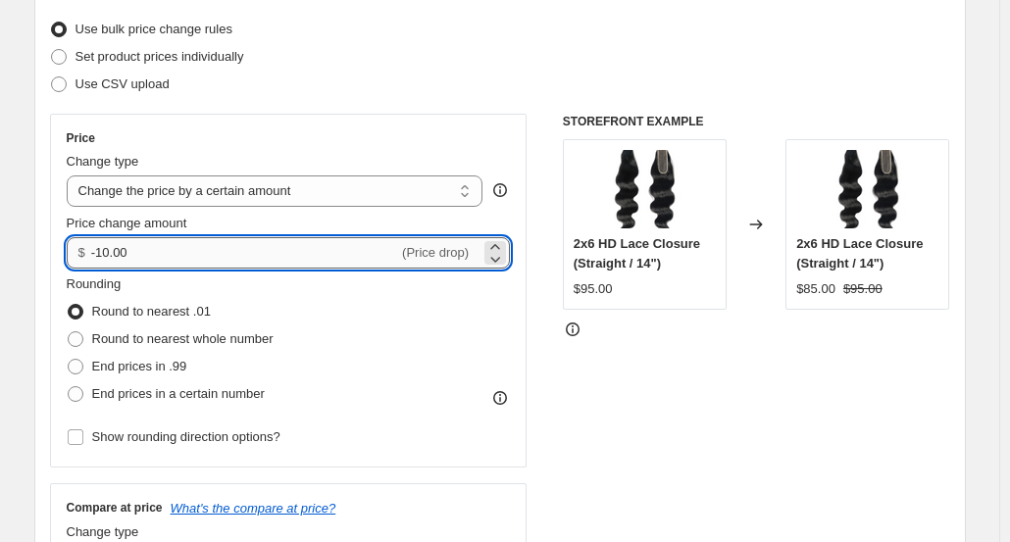
click at [135, 253] on input "-10.00" at bounding box center [244, 252] width 307 height 31
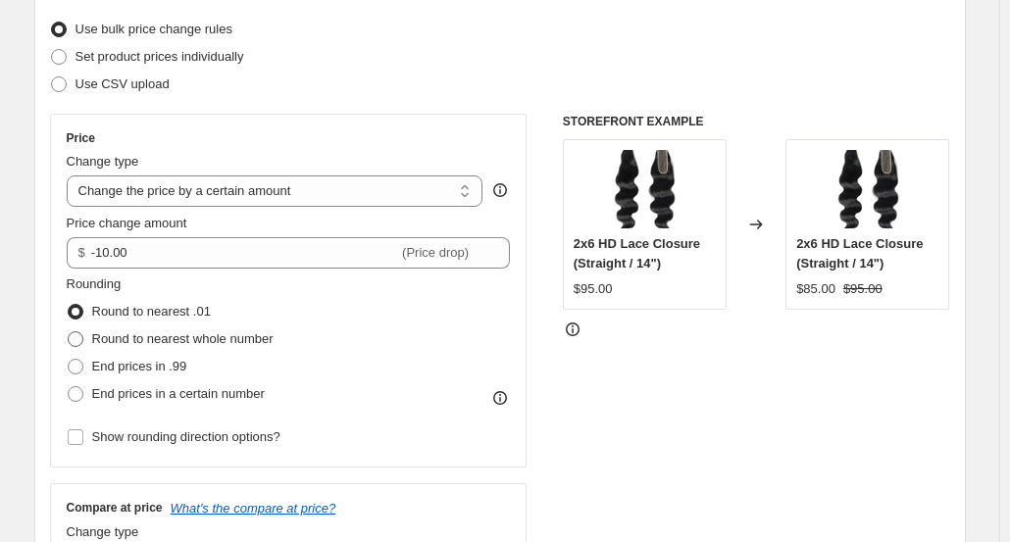
click at [114, 340] on span "Round to nearest whole number" at bounding box center [182, 339] width 181 height 15
click at [69, 333] on input "Round to nearest whole number" at bounding box center [68, 332] width 1 height 1
radio input "true"
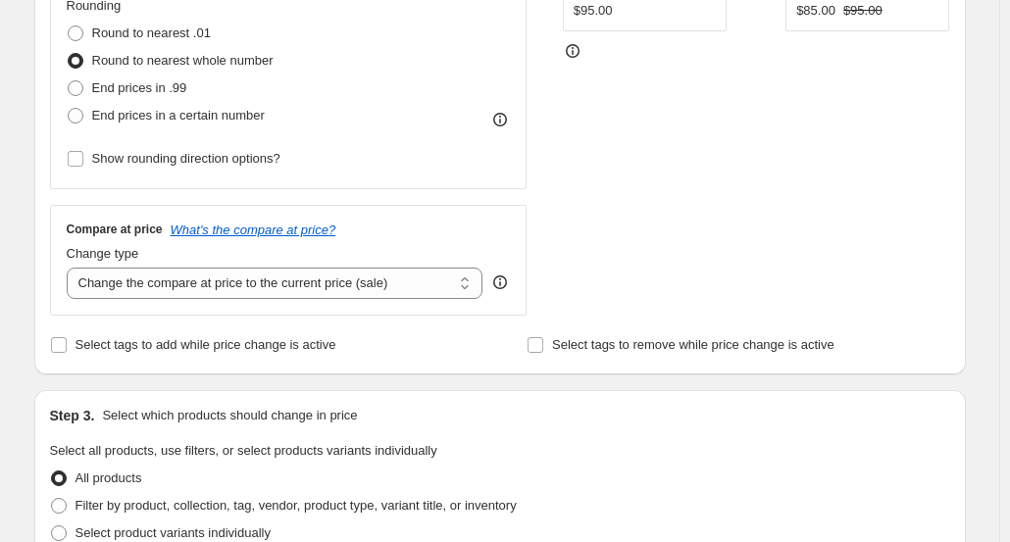
scroll to position [536, 0]
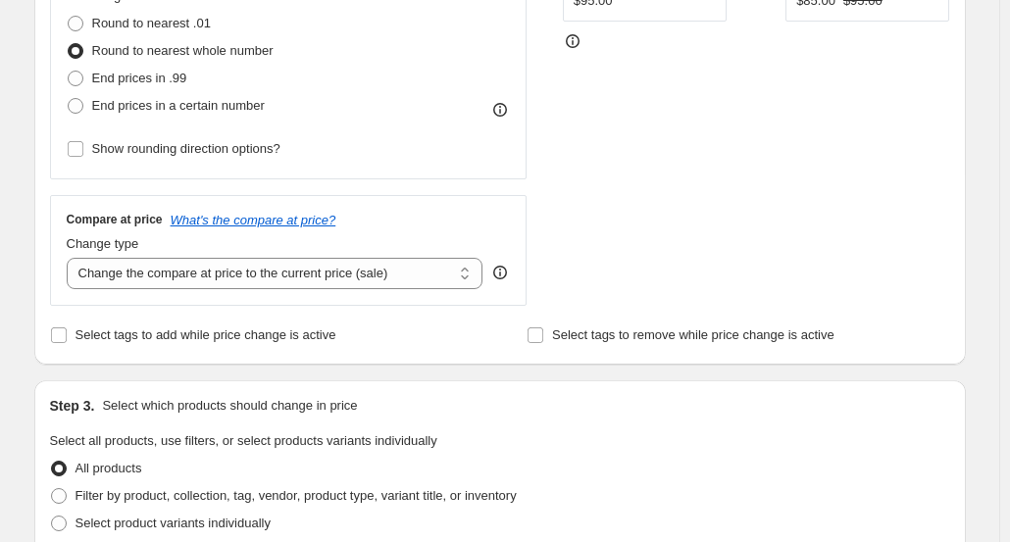
drag, startPoint x: 153, startPoint y: 285, endPoint x: 179, endPoint y: 411, distance: 128.3
click at [179, 411] on div "Step 1. Optionally give your price change job a title (eg "March 30% off sale o…" at bounding box center [492, 414] width 947 height 1782
select select "remove"
click at [71, 258] on select "Change the compare at price to the current price (sale) Change the compare at p…" at bounding box center [275, 273] width 417 height 31
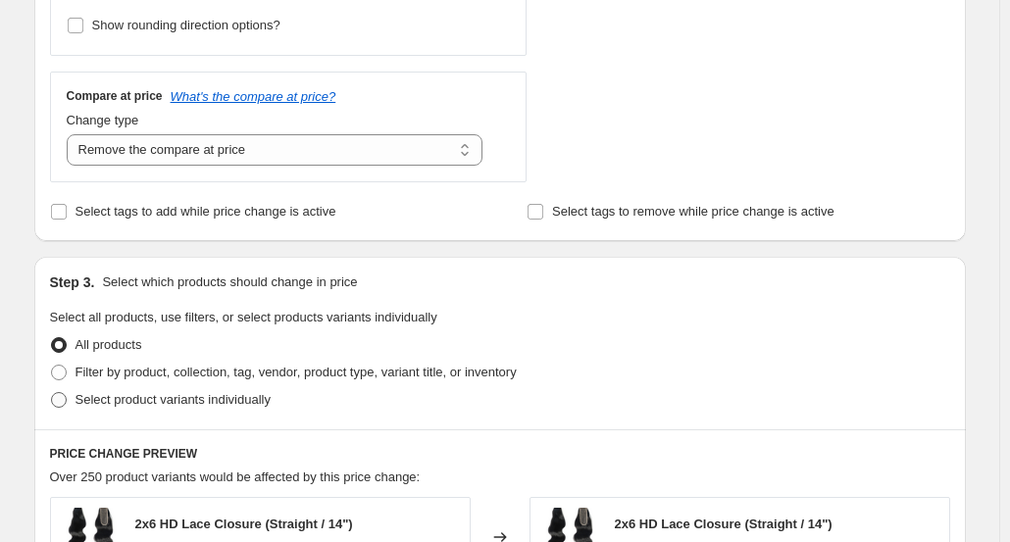
click at [129, 399] on span "Select product variants individually" at bounding box center [173, 399] width 195 height 15
click at [52, 393] on input "Select product variants individually" at bounding box center [51, 392] width 1 height 1
radio input "true"
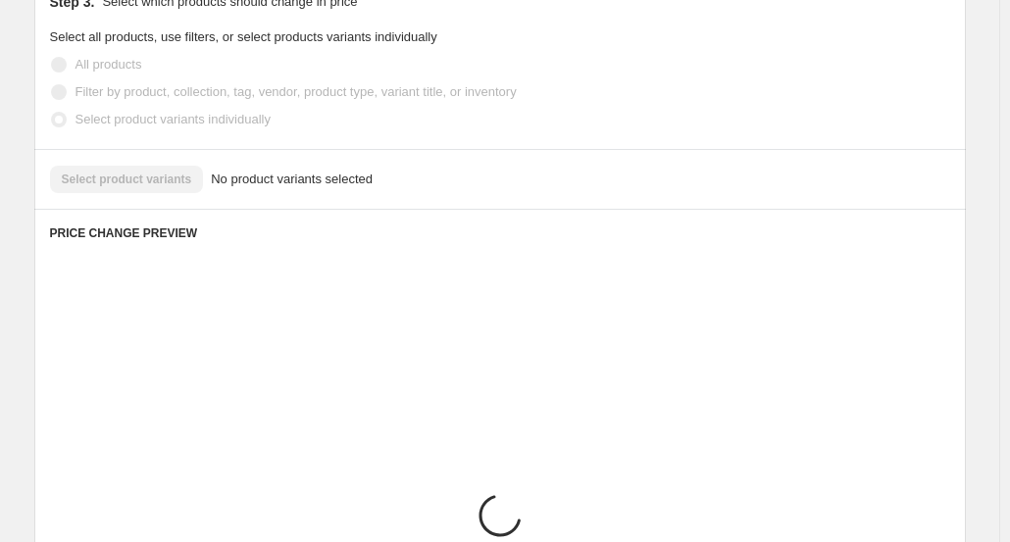
scroll to position [962, 0]
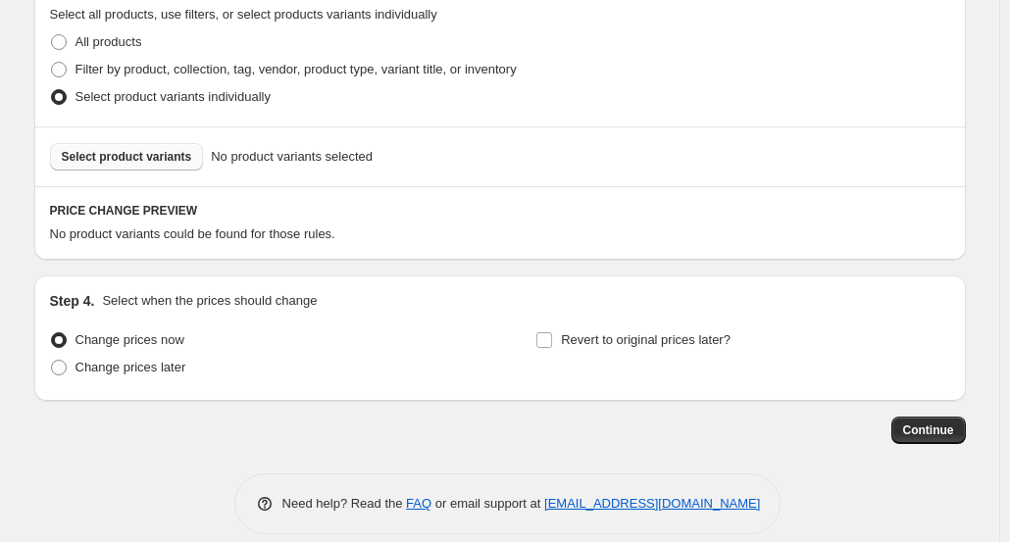
click at [137, 146] on button "Select product variants" at bounding box center [127, 156] width 154 height 27
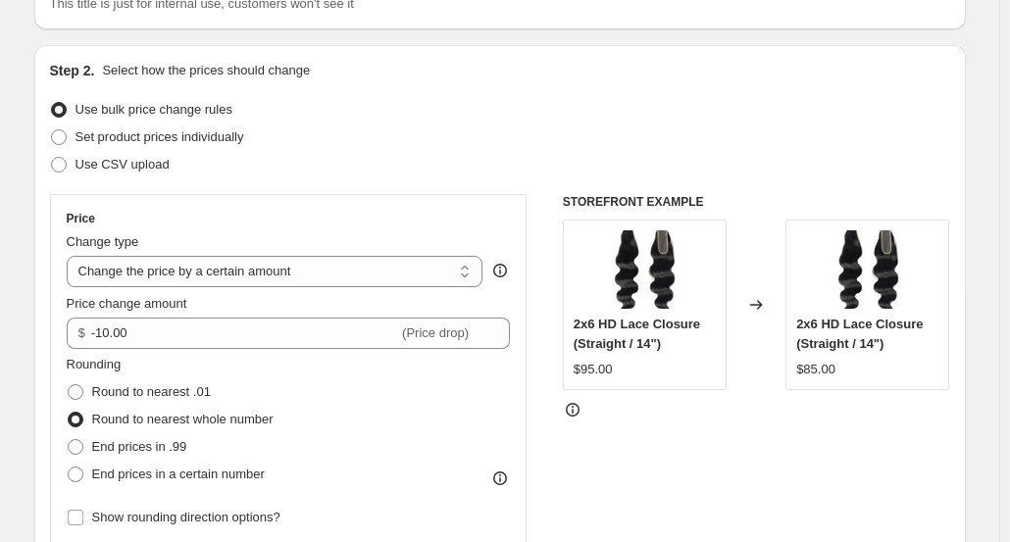
scroll to position [0, 0]
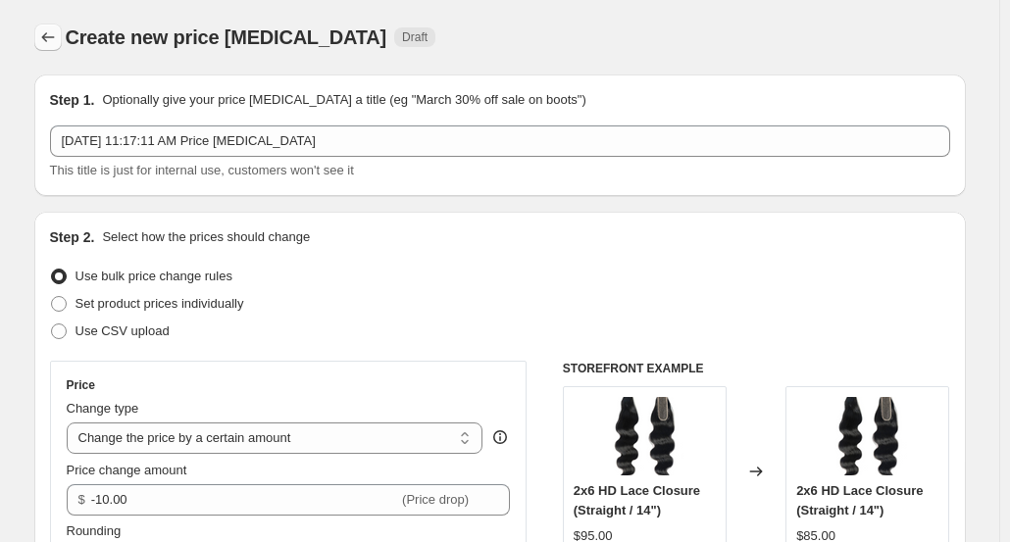
click at [47, 43] on icon "Price change jobs" at bounding box center [48, 37] width 20 height 20
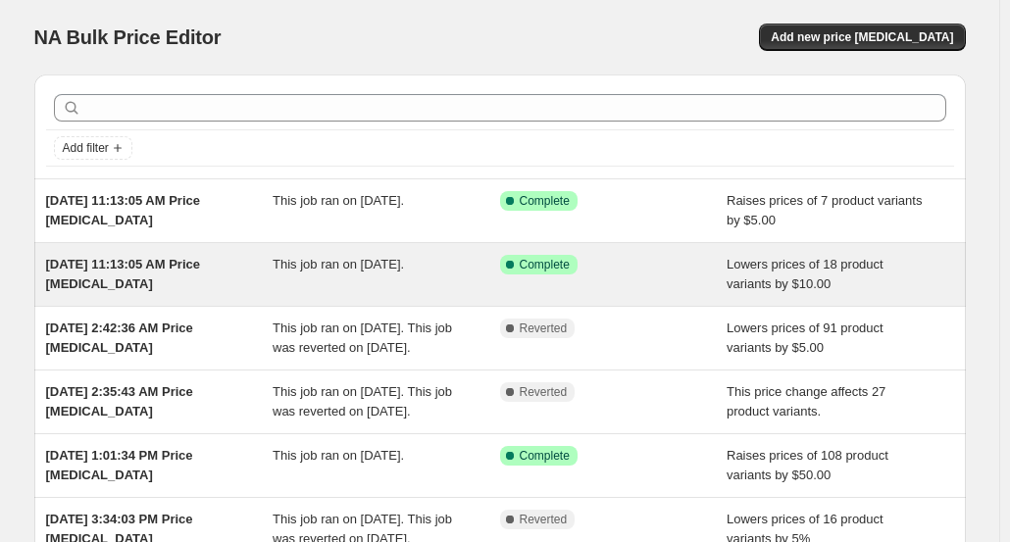
click at [201, 259] on span "[DATE] 11:13:05 AM Price [MEDICAL_DATA]" at bounding box center [123, 274] width 155 height 34
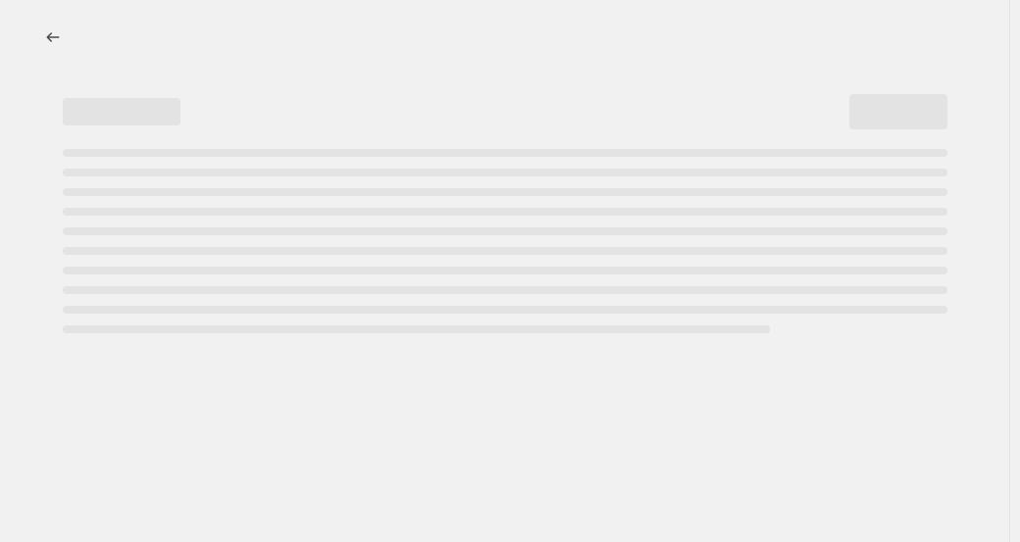
select select "by"
select select "remove"
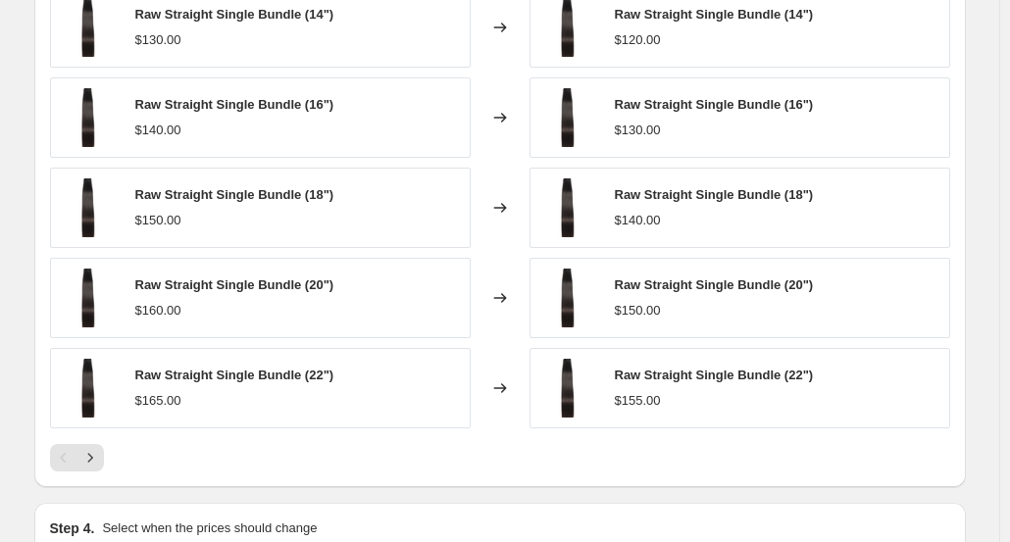
scroll to position [1455, 0]
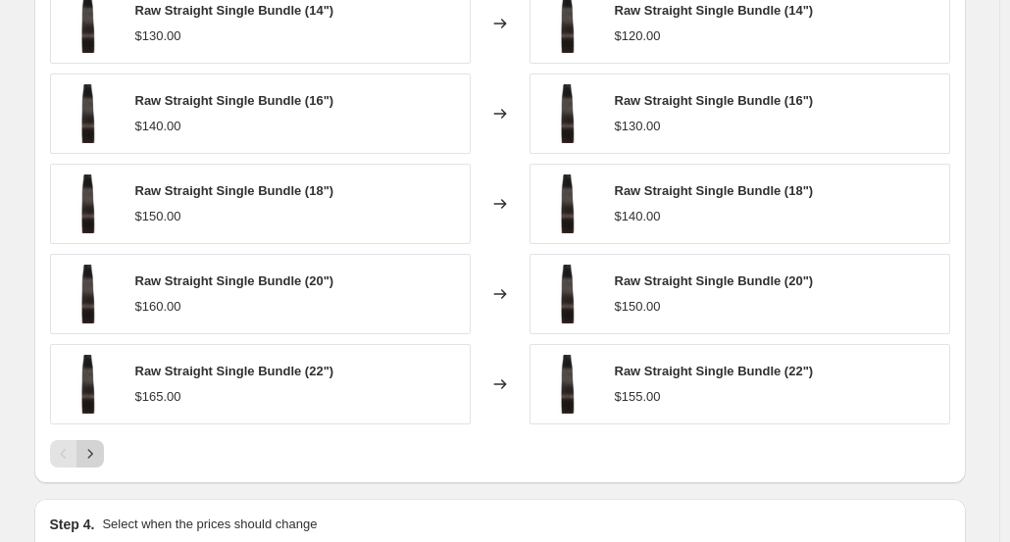
click at [100, 444] on icon "Next" at bounding box center [90, 454] width 20 height 20
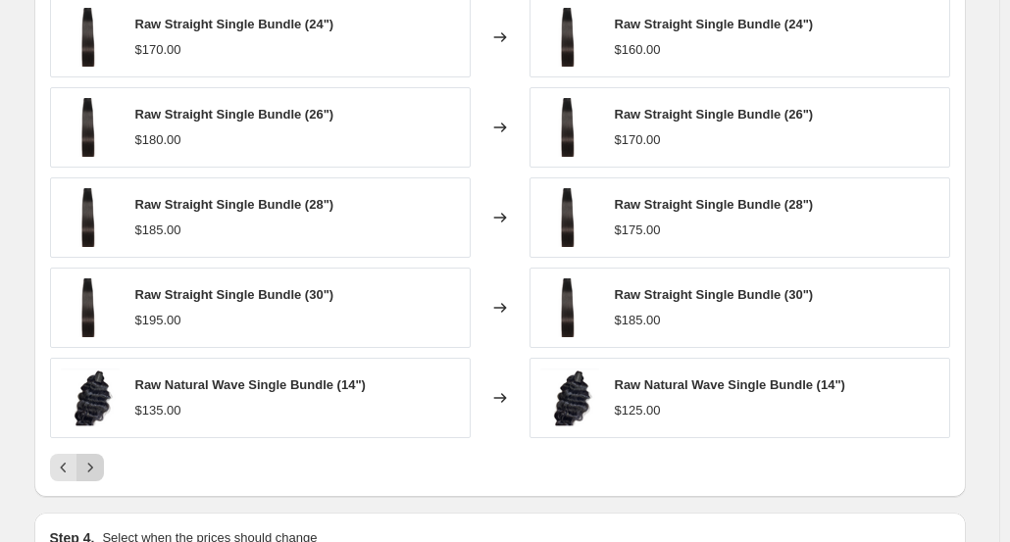
scroll to position [1442, 0]
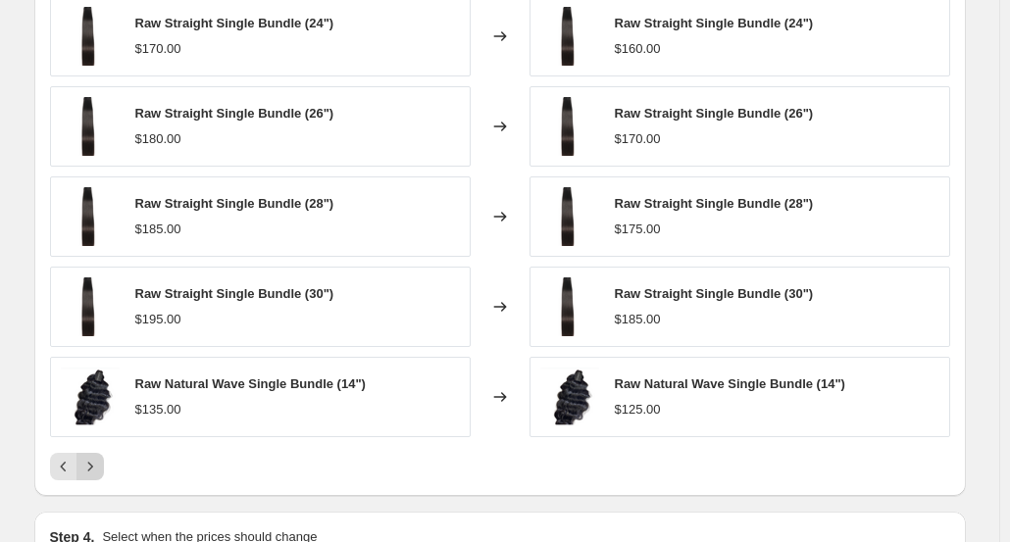
click at [94, 457] on icon "Next" at bounding box center [90, 467] width 20 height 20
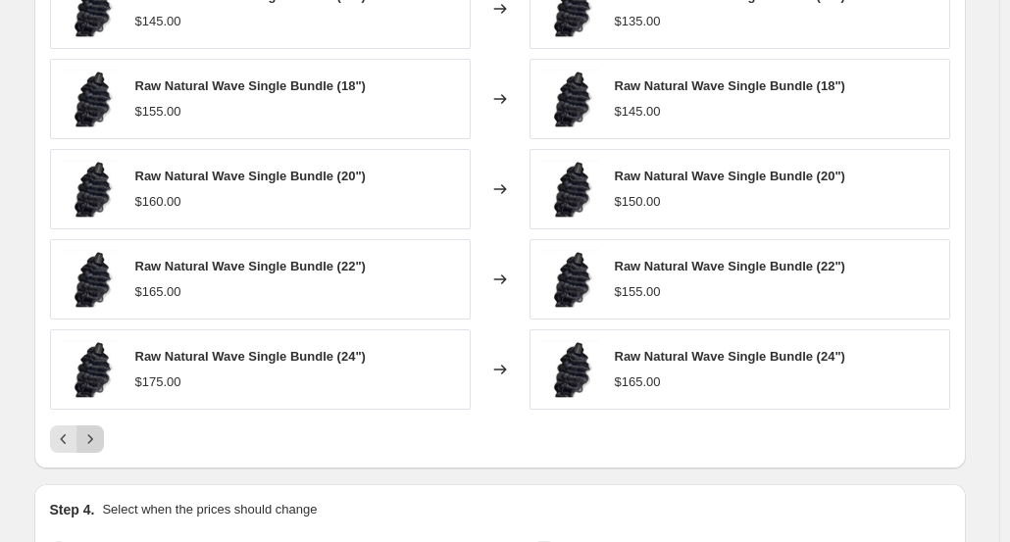
scroll to position [1470, 0]
click at [90, 429] on icon "Next" at bounding box center [90, 439] width 20 height 20
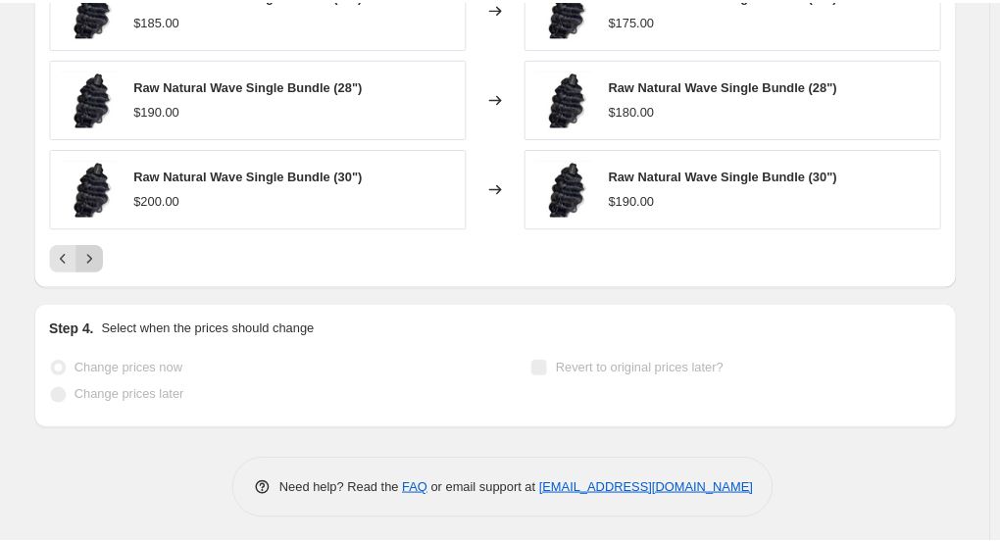
scroll to position [1437, 0]
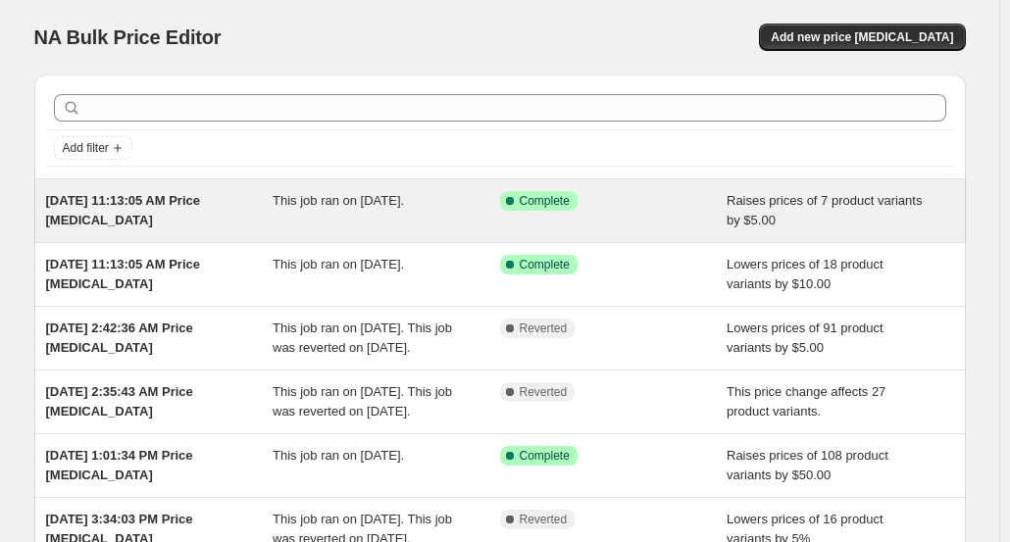
click at [341, 223] on div "This job ran on [DATE]." at bounding box center [387, 210] width 228 height 39
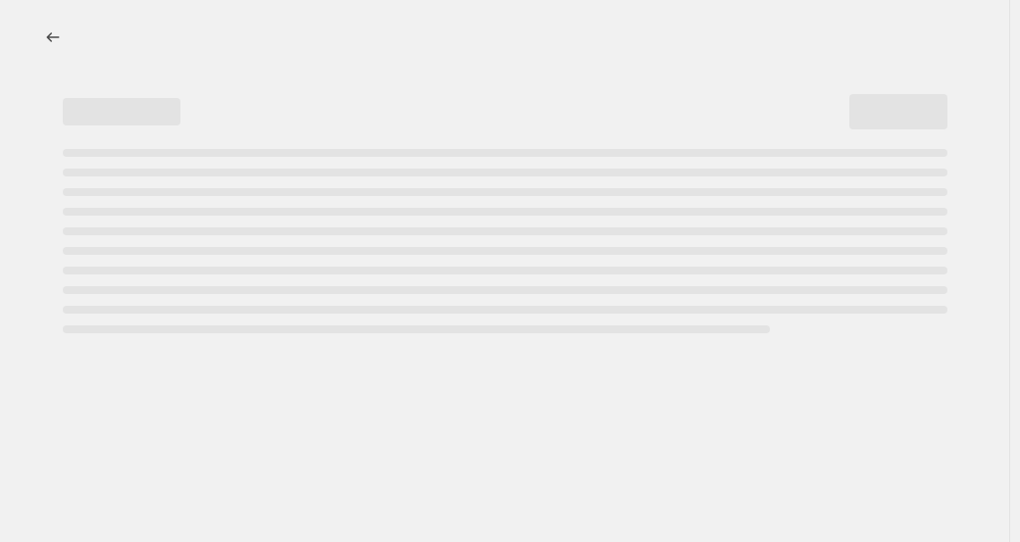
select select "by"
select select "remove"
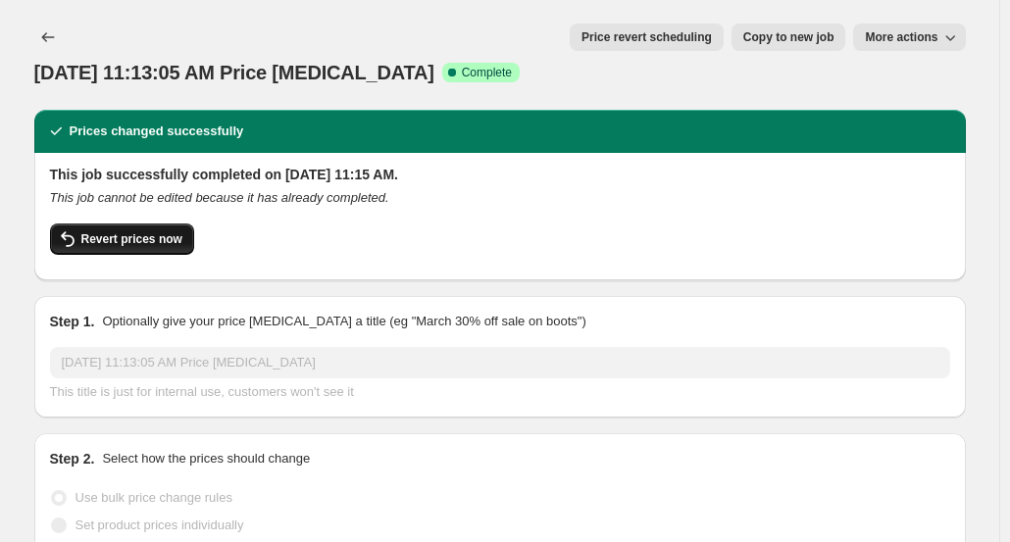
click at [122, 224] on button "Revert prices now" at bounding box center [122, 239] width 144 height 31
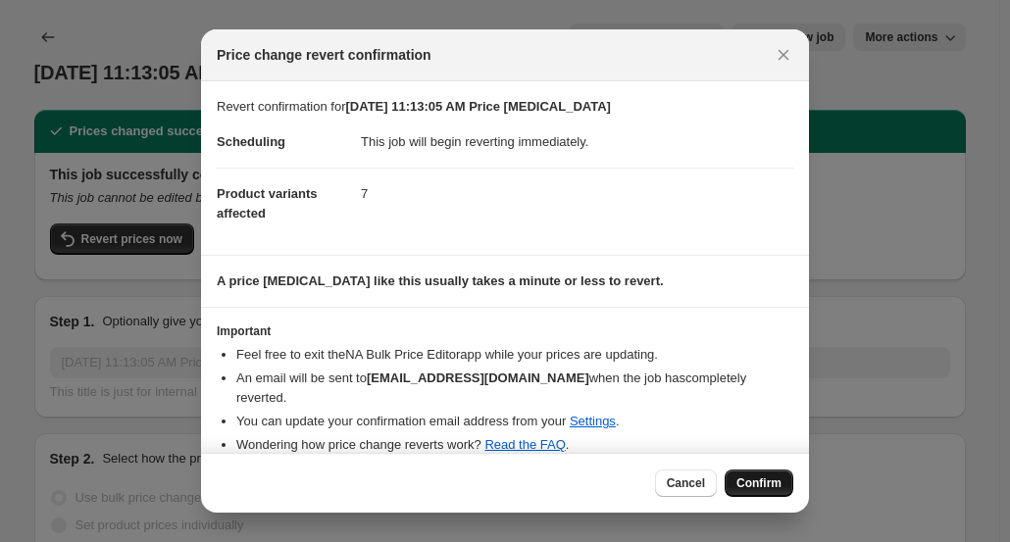
click at [771, 487] on span "Confirm" at bounding box center [759, 484] width 45 height 16
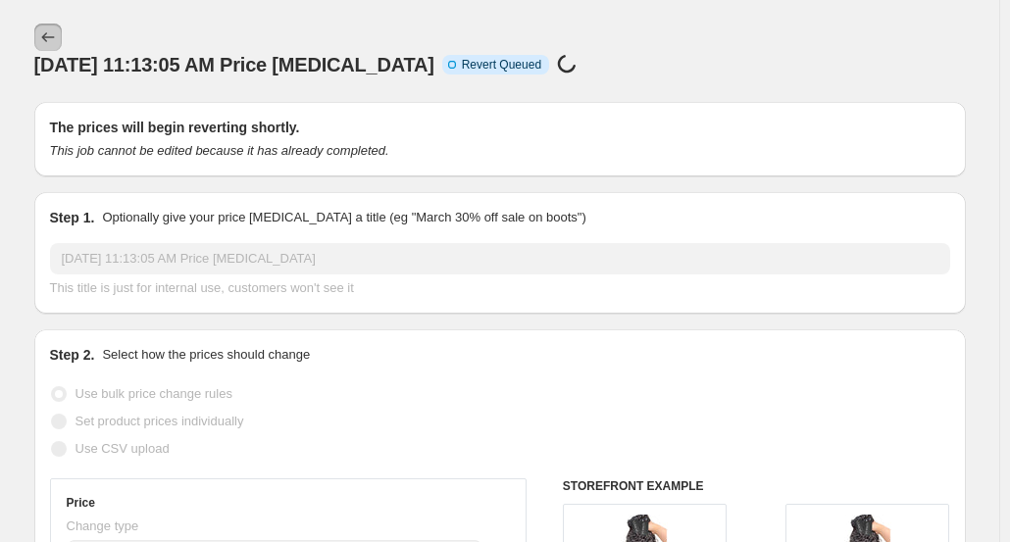
click at [54, 38] on icon "Price change jobs" at bounding box center [48, 37] width 20 height 20
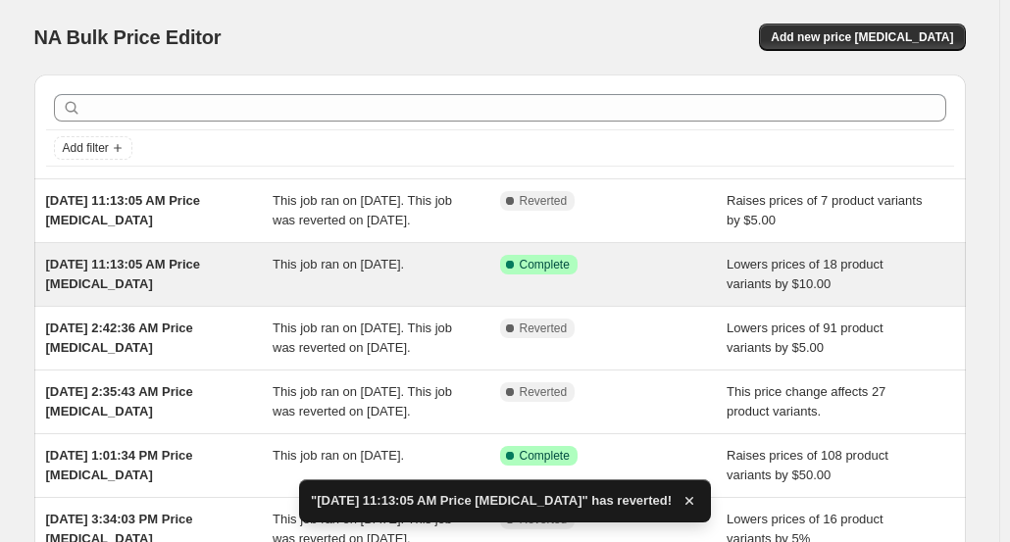
click at [273, 293] on div "[DATE] 11:13:05 AM Price [MEDICAL_DATA]" at bounding box center [160, 274] width 228 height 39
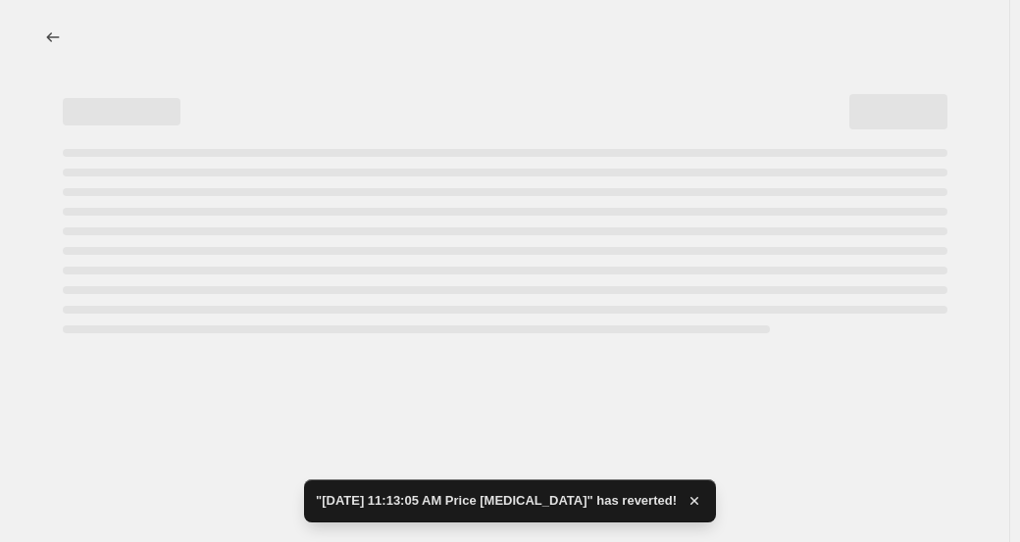
select select "by"
select select "remove"
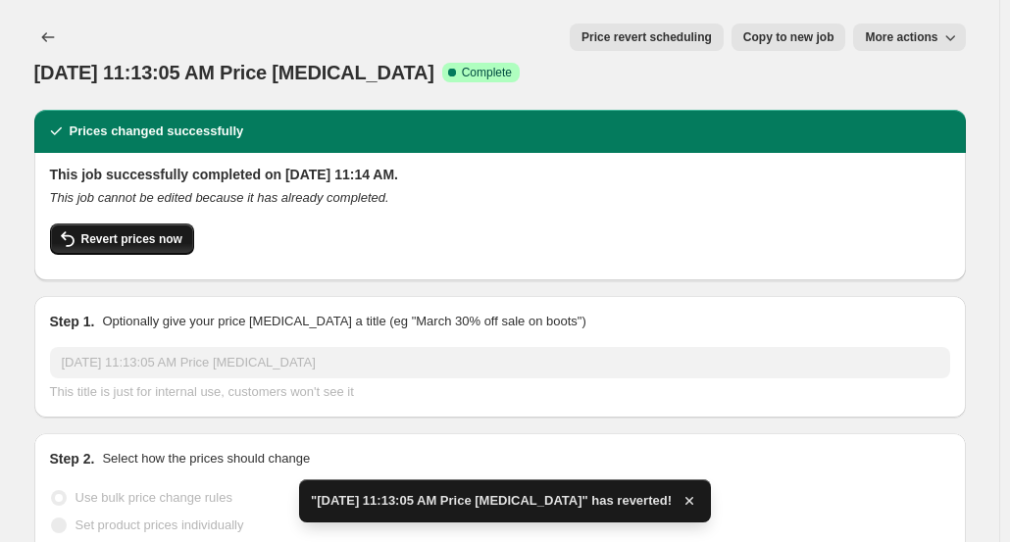
click at [126, 224] on button "Revert prices now" at bounding box center [122, 239] width 144 height 31
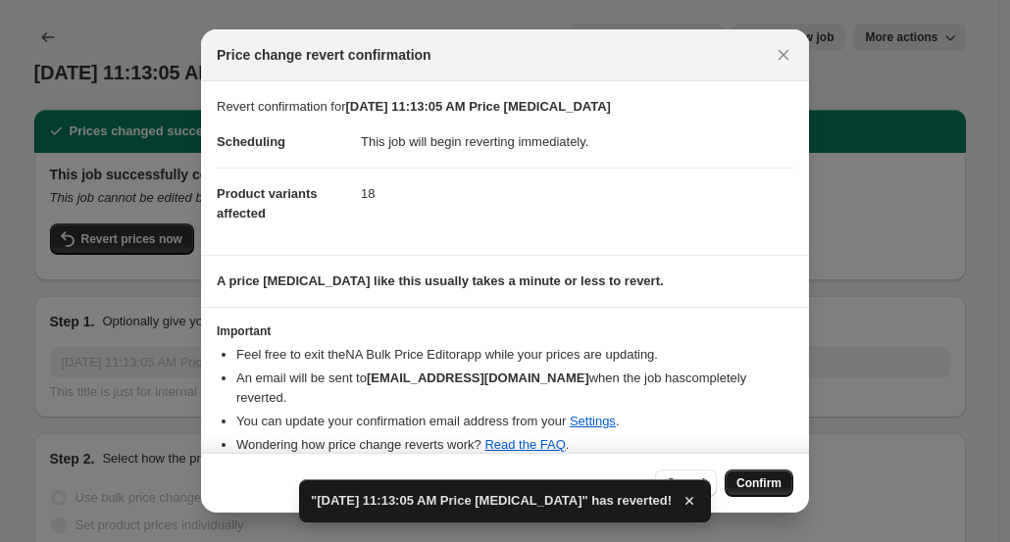
click at [755, 497] on button "Confirm" at bounding box center [759, 483] width 69 height 27
